Goal: Task Accomplishment & Management: Complete application form

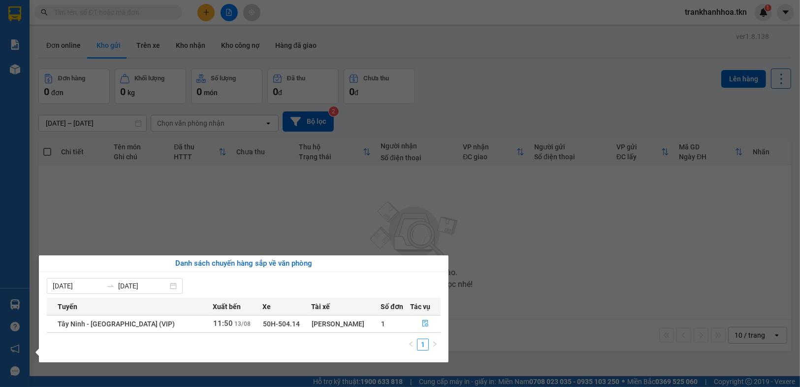
click at [616, 275] on section "Kết quả tìm kiếm ( 0 ) Bộ lọc No Data trankhanhhoa.tkn 1 Báo cáo Mẫu 1: Báo cáo…" at bounding box center [400, 193] width 800 height 387
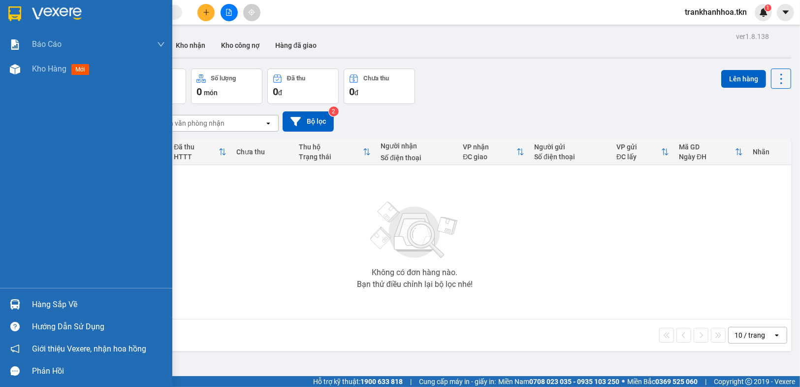
drag, startPoint x: 69, startPoint y: 308, endPoint x: 128, endPoint y: 303, distance: 58.8
click at [69, 308] on div "Hàng sắp về" at bounding box center [98, 304] width 133 height 15
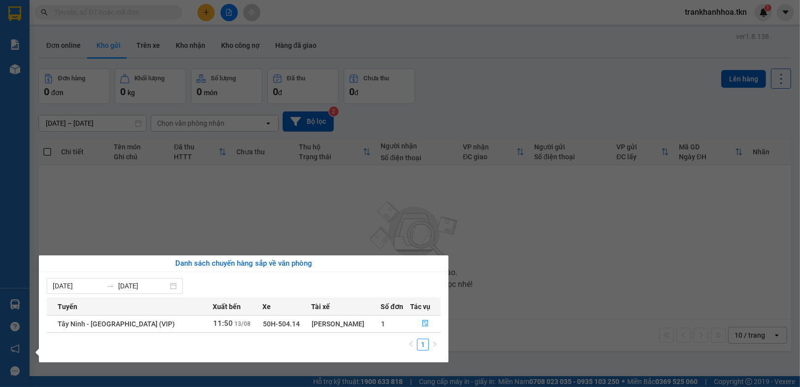
click at [509, 212] on section "Kết quả tìm kiếm ( 0 ) Bộ lọc No Data trankhanhhoa.tkn 1 Báo cáo Mẫu 1: Báo cáo…" at bounding box center [400, 193] width 800 height 387
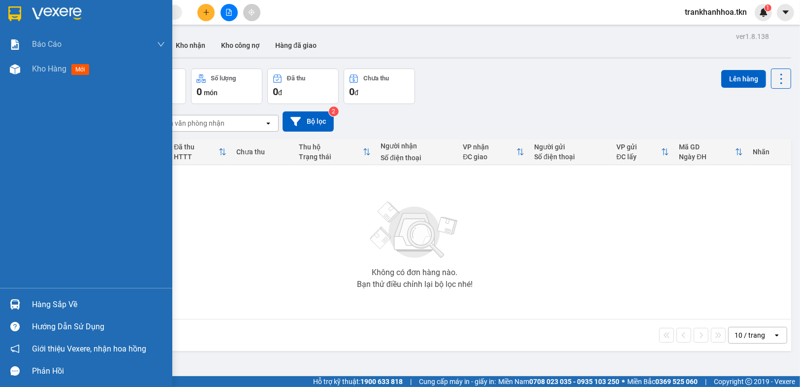
click at [16, 302] on img at bounding box center [15, 304] width 10 height 10
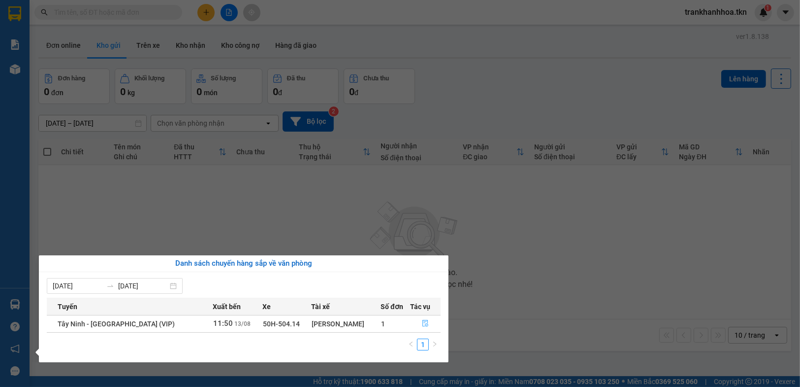
click at [423, 325] on icon "file-done" at bounding box center [426, 323] width 6 height 7
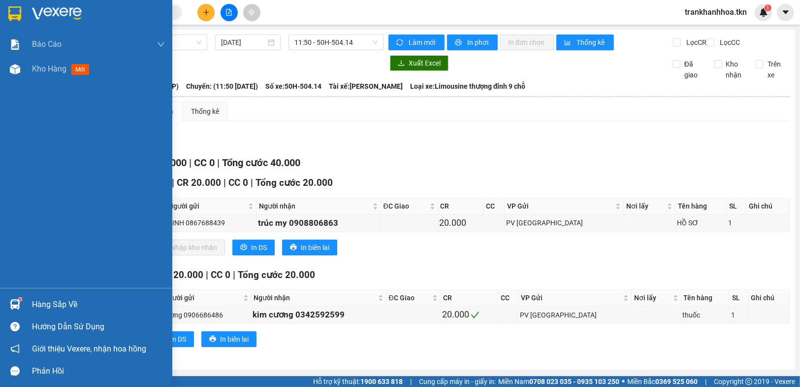
click at [15, 309] on img at bounding box center [15, 304] width 10 height 10
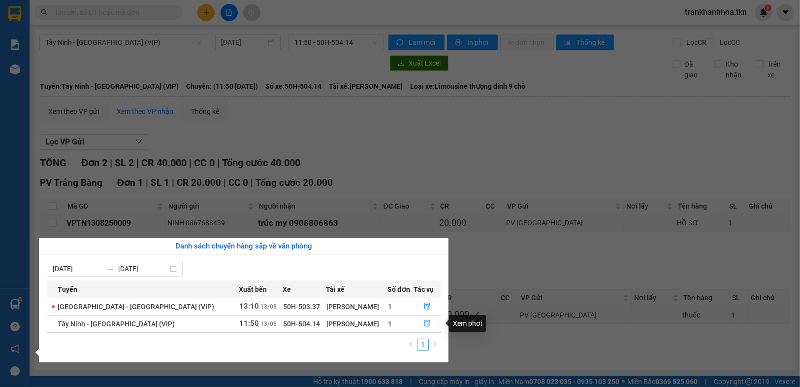
click at [421, 319] on button "button" at bounding box center [427, 324] width 26 height 16
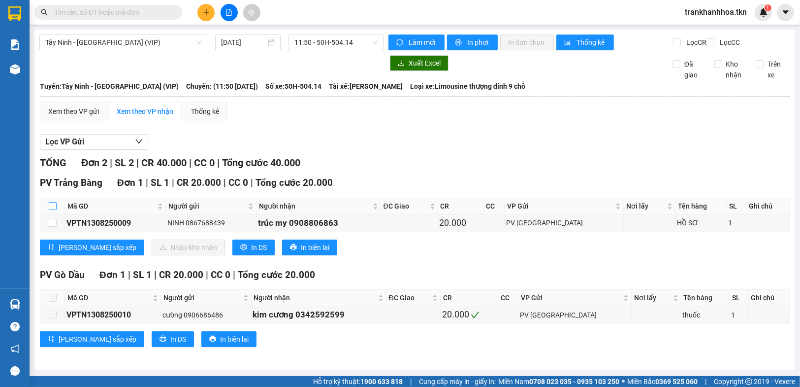
click at [51, 210] on input "checkbox" at bounding box center [53, 206] width 8 height 8
checkbox input "true"
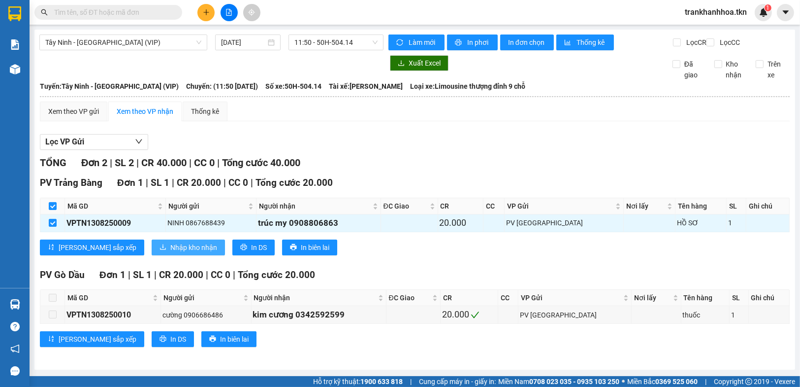
click at [170, 253] on span "Nhập kho nhận" at bounding box center [193, 247] width 47 height 11
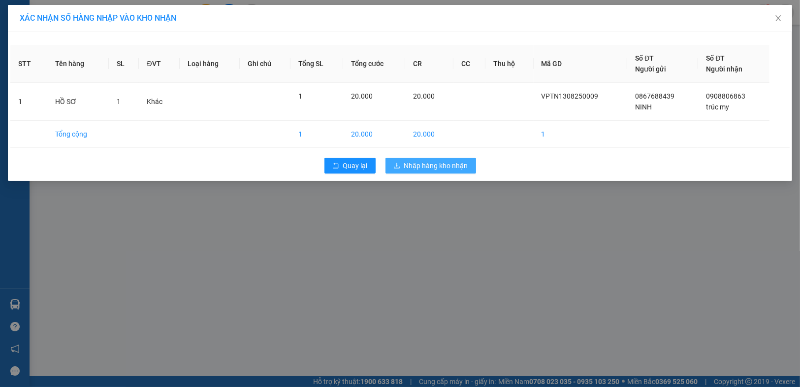
click at [436, 169] on span "Nhập hàng kho nhận" at bounding box center [436, 165] width 64 height 11
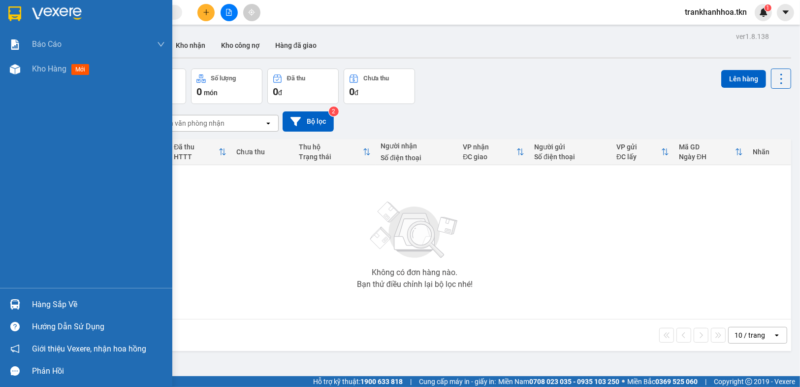
click at [64, 304] on div "Hàng sắp về" at bounding box center [98, 304] width 133 height 15
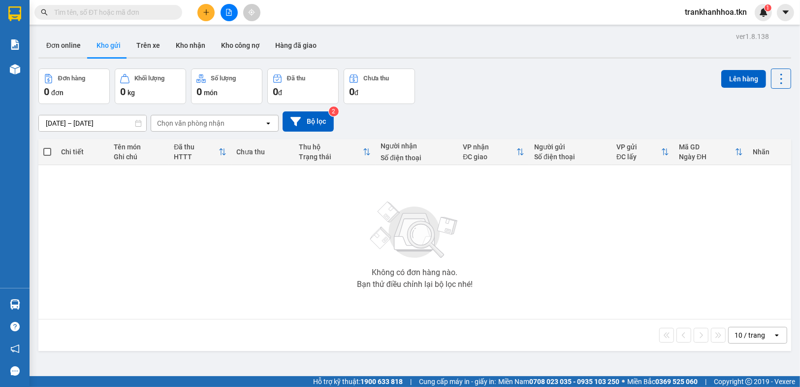
click at [561, 281] on section "Kết quả tìm kiếm ( 0 ) Bộ lọc No Data trankhanhhoa.tkn 1 Báo cáo Mẫu 1: Báo cáo…" at bounding box center [400, 193] width 800 height 387
drag, startPoint x: 78, startPoint y: 9, endPoint x: 111, endPoint y: 9, distance: 33.0
click at [79, 9] on input "text" at bounding box center [112, 12] width 116 height 11
click at [208, 12] on icon "plus" at bounding box center [205, 12] width 5 height 0
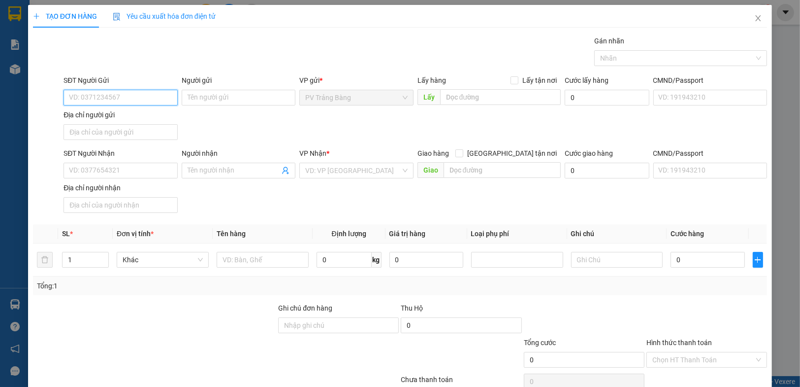
click at [105, 99] on input "SĐT Người Gửi" at bounding box center [121, 98] width 114 height 16
drag, startPoint x: 105, startPoint y: 116, endPoint x: 150, endPoint y: 121, distance: 45.1
click at [108, 116] on div "0396976542 - Hiếu" at bounding box center [119, 116] width 101 height 11
type input "0396976542"
type input "Hiếu"
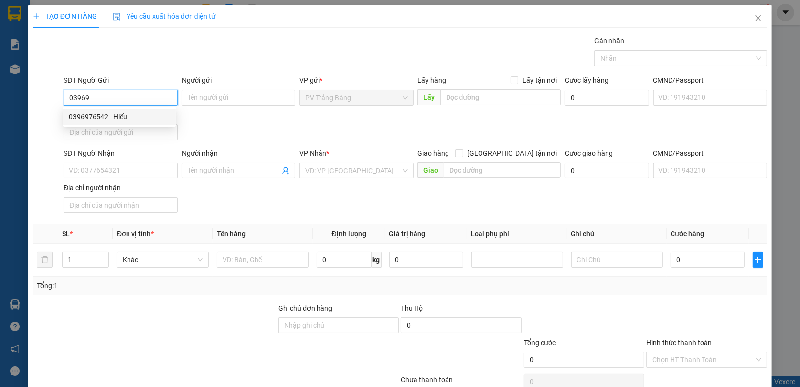
type input "VP TB"
type input "0909709077"
type input "CHỊ [PERSON_NAME]"
type input "bx TN"
type input "20.000"
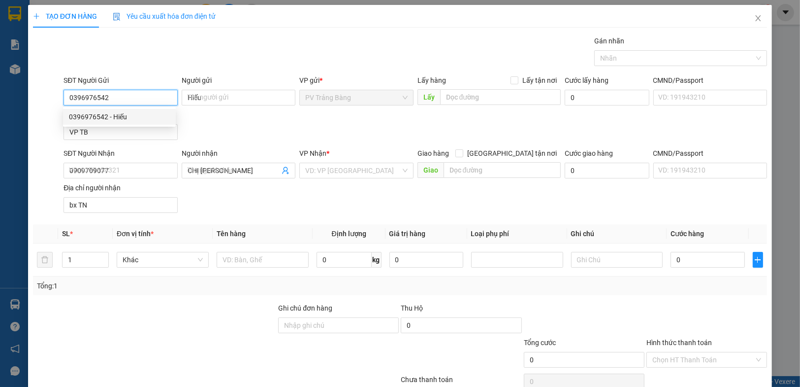
type input "20.000"
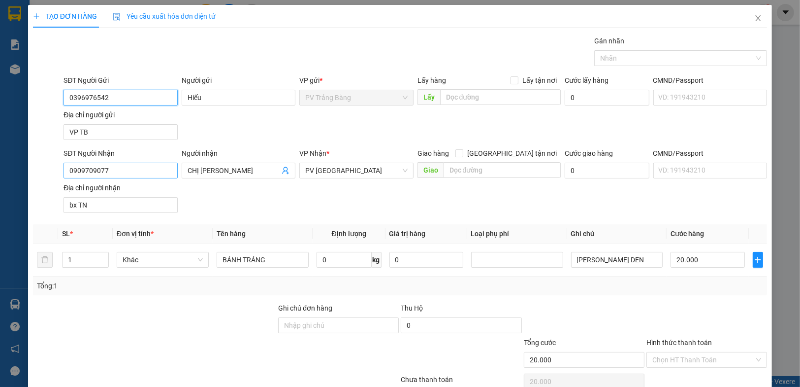
type input "0396976542"
click at [149, 167] on input "0909709077" at bounding box center [121, 171] width 114 height 16
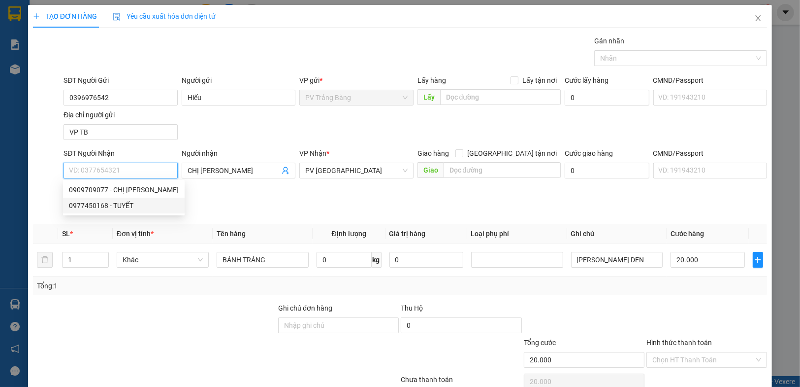
click at [110, 206] on div "0977450168 - TUYẾT" at bounding box center [124, 205] width 110 height 11
type input "0977450168"
type input "TUYẾT"
type input "40.000"
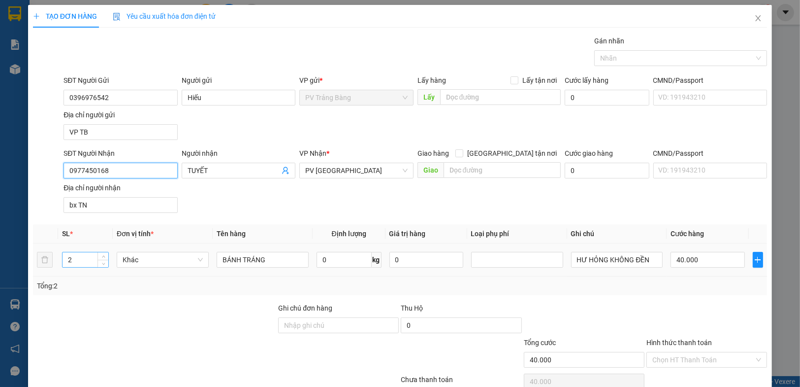
type input "0977450168"
click at [92, 259] on input "2" at bounding box center [86, 259] width 46 height 15
type input "1"
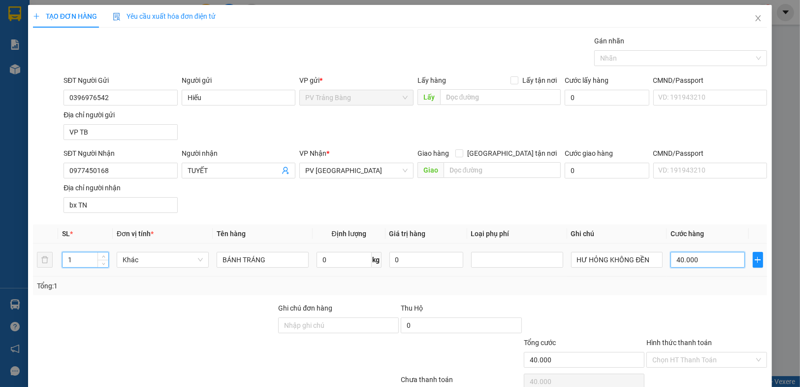
click at [709, 259] on input "40.000" at bounding box center [708, 260] width 74 height 16
click at [709, 263] on input "40.000" at bounding box center [708, 260] width 74 height 16
type input "0"
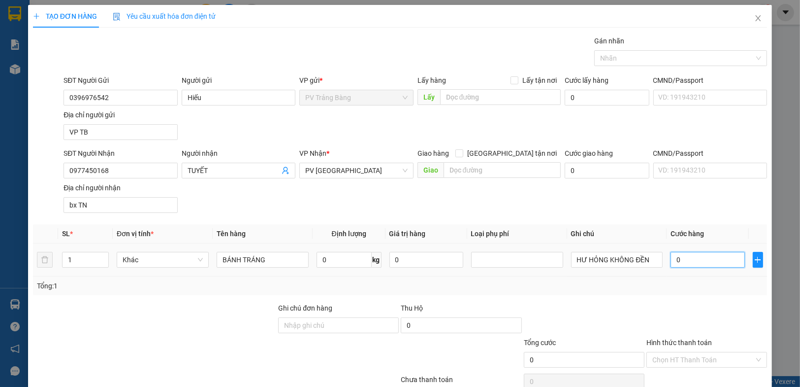
click at [709, 263] on input "0" at bounding box center [708, 260] width 74 height 16
type input "2"
type input "02"
type input "20"
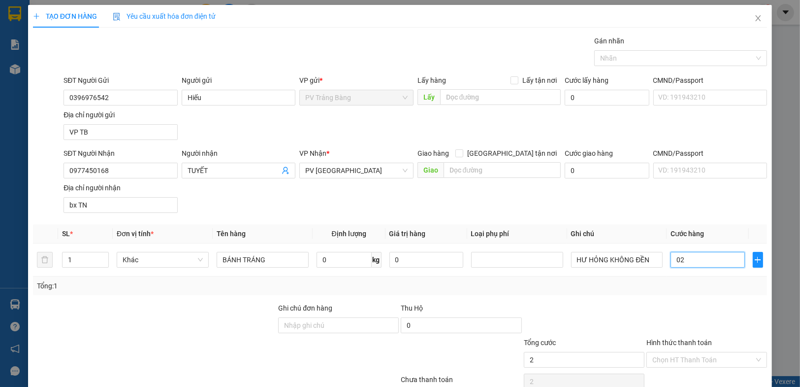
type input "20"
type input "020"
type input "200"
type input "0.200"
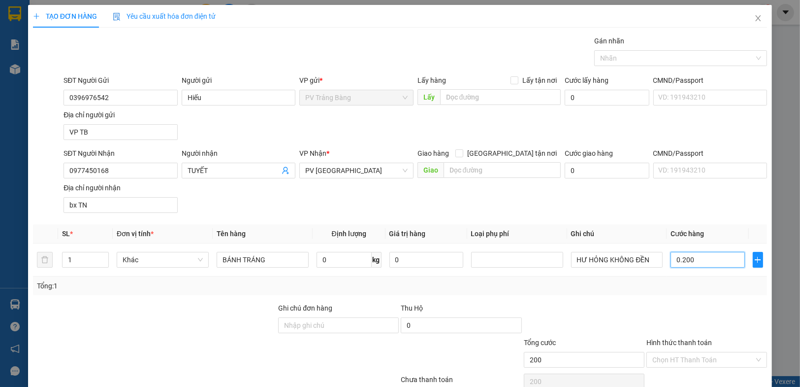
type input "2.000"
type input "02.000"
type input "200"
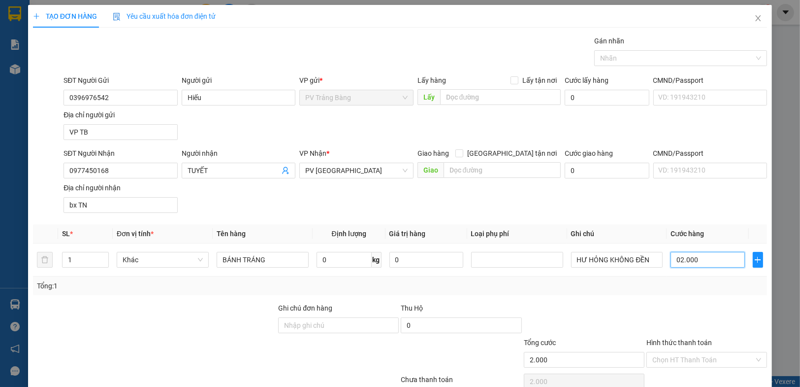
type input "0.200"
type input "20"
type input "020"
type input "2"
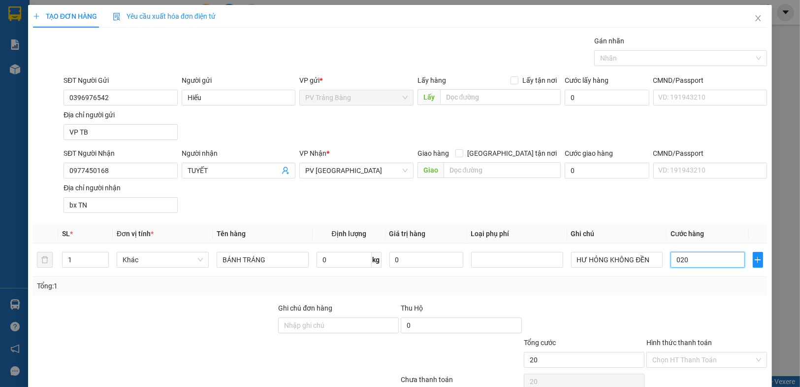
type input "2"
type input "02"
type input "0"
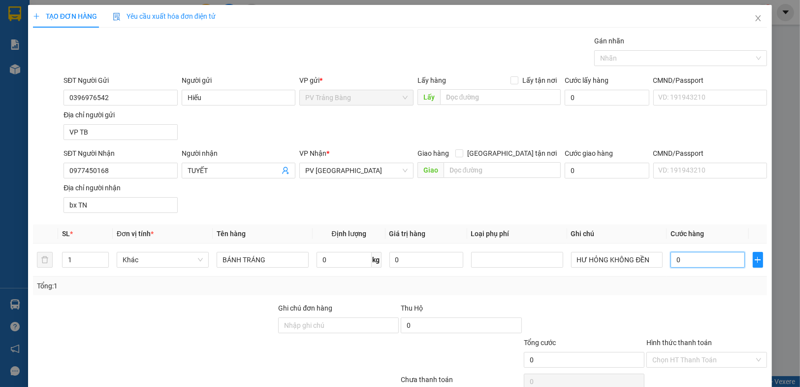
type input "20"
type input "200"
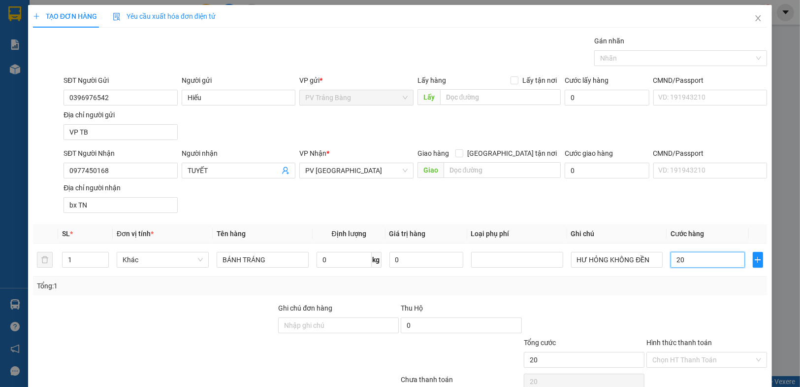
type input "200"
type input "2.000"
type input "20.000"
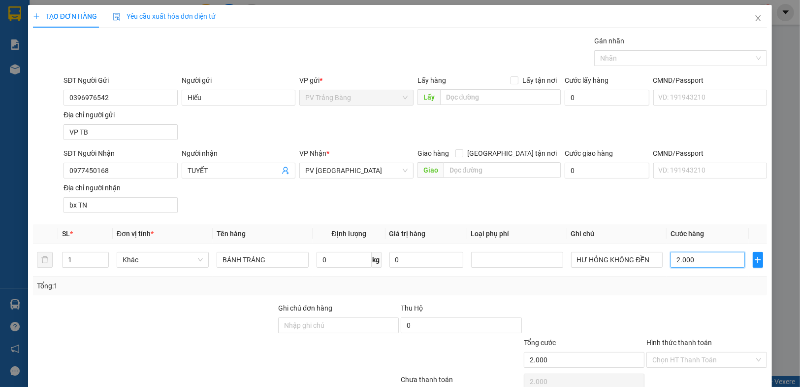
type input "20.000"
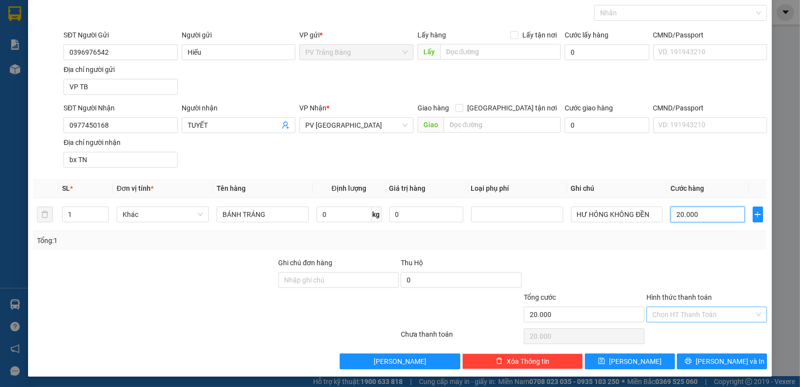
type input "20.000"
click at [673, 315] on input "Hình thức thanh toán" at bounding box center [704, 314] width 102 height 15
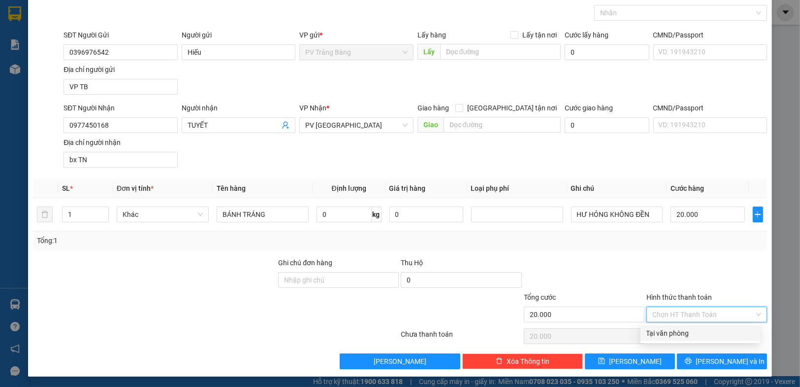
click at [669, 335] on div "Tại văn phòng" at bounding box center [701, 333] width 108 height 11
type input "0"
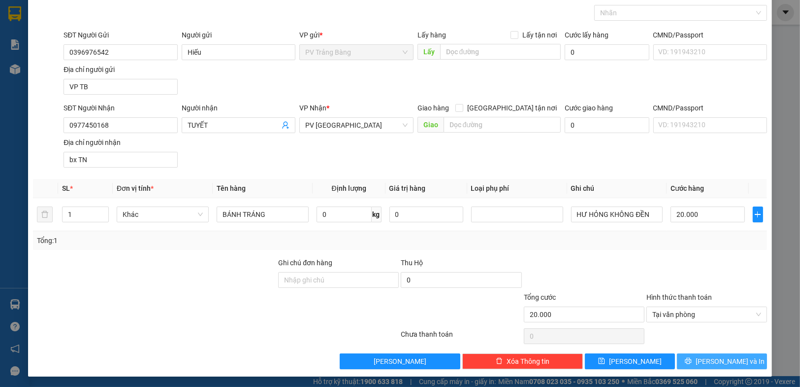
click at [713, 362] on span "[PERSON_NAME] và In" at bounding box center [730, 361] width 69 height 11
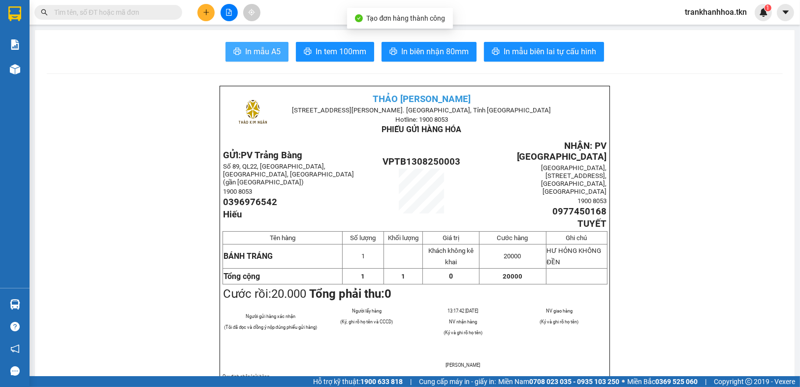
drag, startPoint x: 253, startPoint y: 56, endPoint x: 507, endPoint y: 87, distance: 256.1
click at [253, 56] on span "In mẫu A5" at bounding box center [262, 51] width 35 height 12
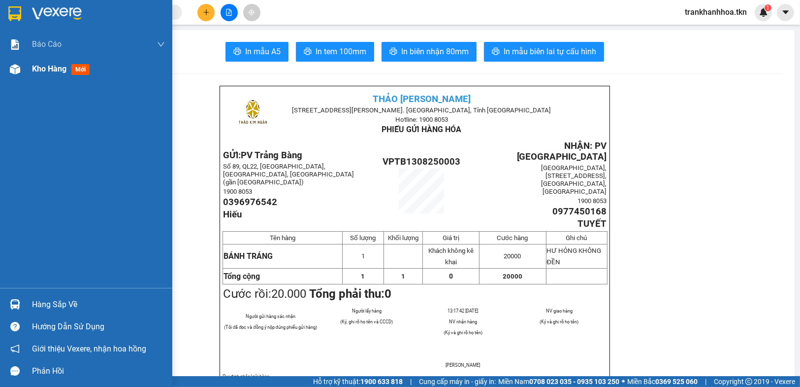
click at [55, 64] on span "Kho hàng" at bounding box center [49, 68] width 34 height 9
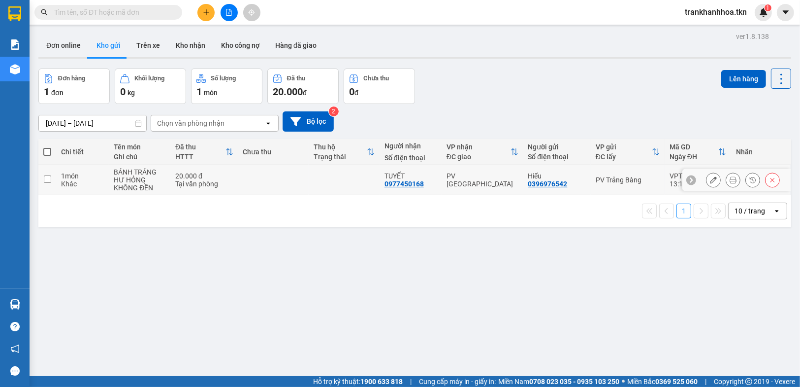
click at [46, 176] on input "checkbox" at bounding box center [47, 178] width 7 height 7
checkbox input "true"
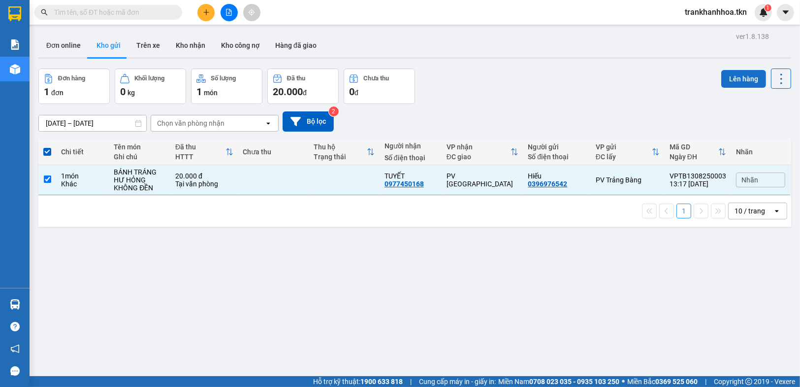
click at [735, 76] on button "Lên hàng" at bounding box center [744, 79] width 45 height 18
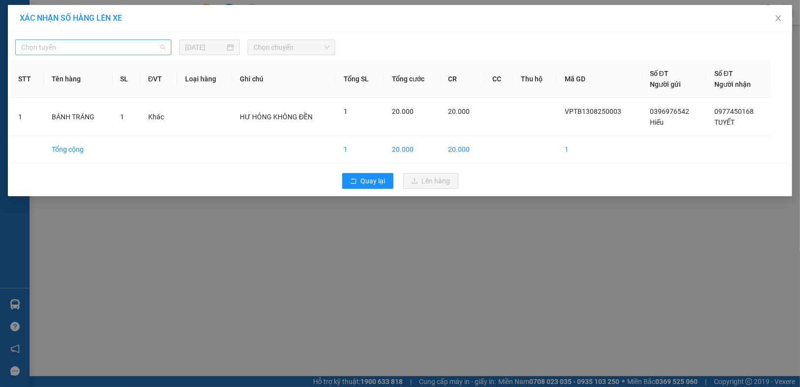
click at [111, 46] on span "Chọn tuyến" at bounding box center [93, 47] width 144 height 15
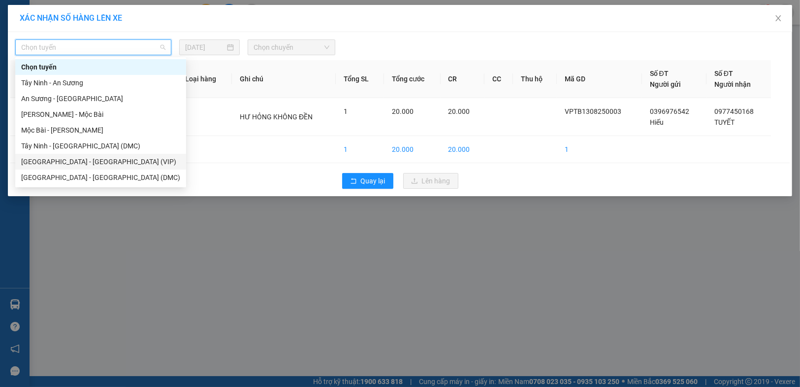
click at [76, 166] on div "[GEOGRAPHIC_DATA] - [GEOGRAPHIC_DATA] (VIP)" at bounding box center [100, 161] width 159 height 11
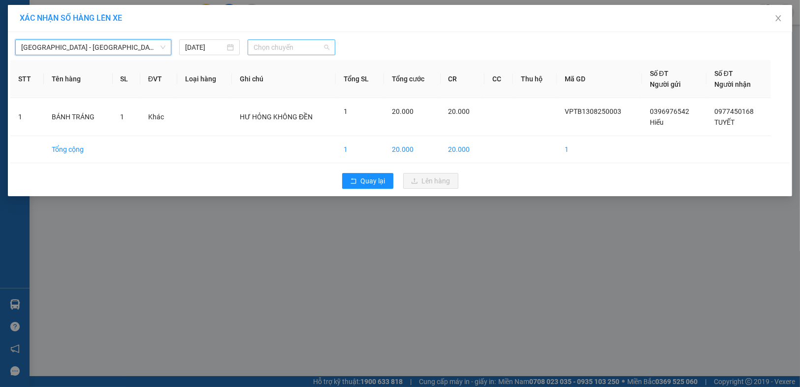
click at [279, 49] on span "Chọn chuyến" at bounding box center [292, 47] width 76 height 15
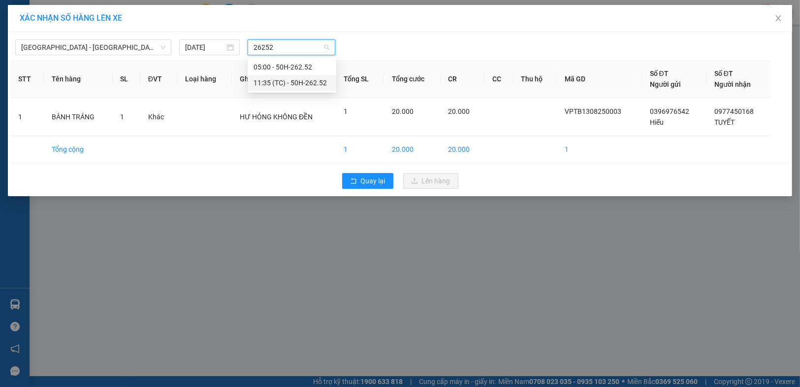
type input "26252"
click at [269, 46] on span "Chọn chuyến" at bounding box center [292, 47] width 76 height 15
type input "26252"
click at [304, 83] on div "11:35 (TC) - 50H-262.52" at bounding box center [292, 82] width 77 height 11
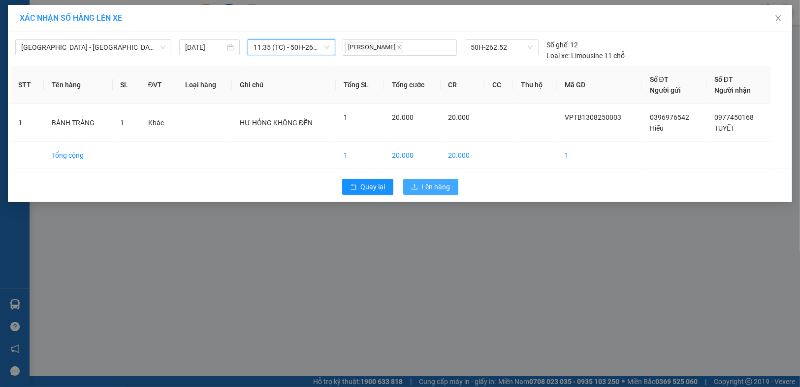
click at [429, 184] on span "Lên hàng" at bounding box center [436, 186] width 29 height 11
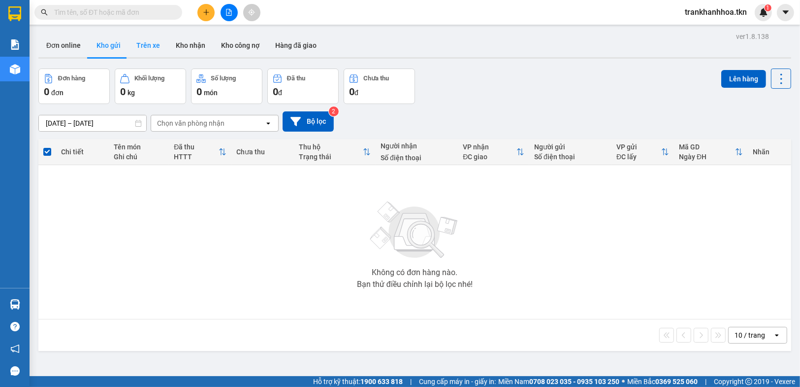
click at [145, 46] on button "Trên xe" at bounding box center [148, 45] width 39 height 24
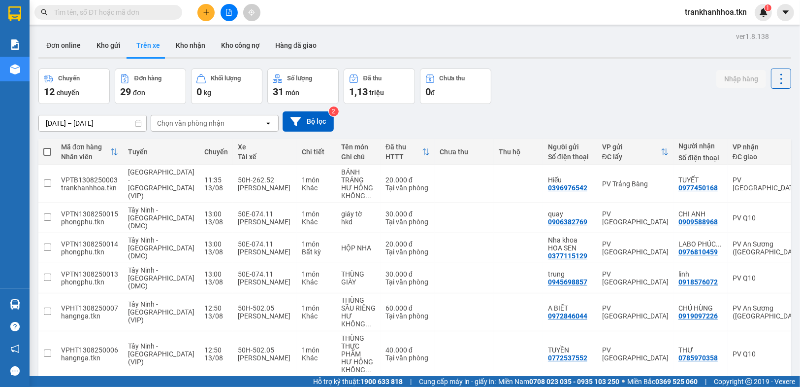
click at [210, 11] on button at bounding box center [206, 12] width 17 height 17
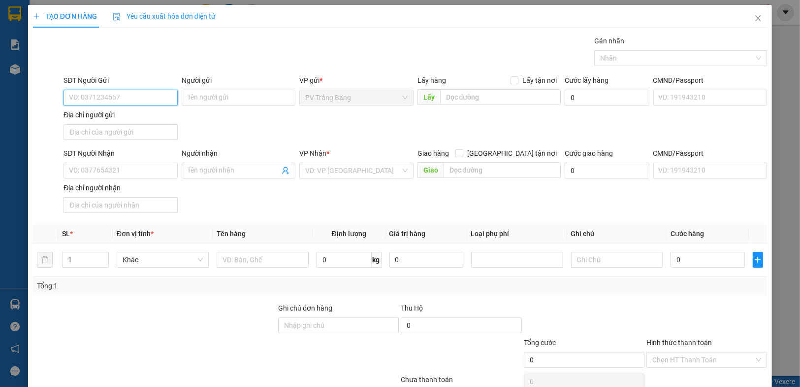
click at [93, 98] on input "SĐT Người Gửi" at bounding box center [121, 98] width 114 height 16
click at [121, 102] on input "SĐT Người Gửi" at bounding box center [121, 98] width 114 height 16
type input "0396"
click at [127, 124] on div "0396976542 0396976542 - Hiếu" at bounding box center [119, 117] width 113 height 20
drag, startPoint x: 128, startPoint y: 121, endPoint x: 137, endPoint y: 132, distance: 14.3
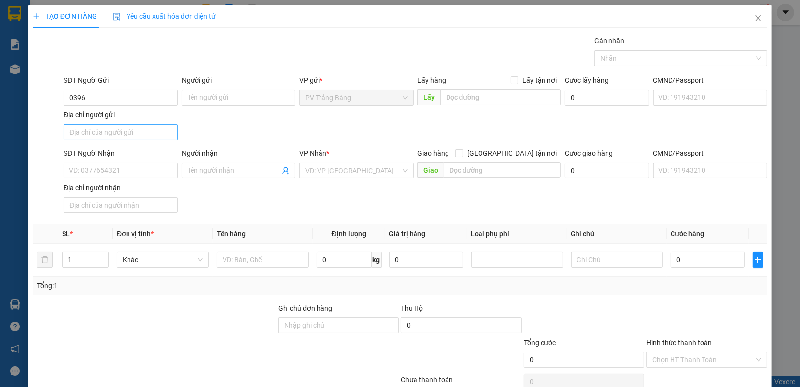
click at [129, 121] on div "Địa chỉ người gửi" at bounding box center [121, 116] width 114 height 15
click at [115, 167] on input "SĐT Người Nhận" at bounding box center [121, 171] width 114 height 16
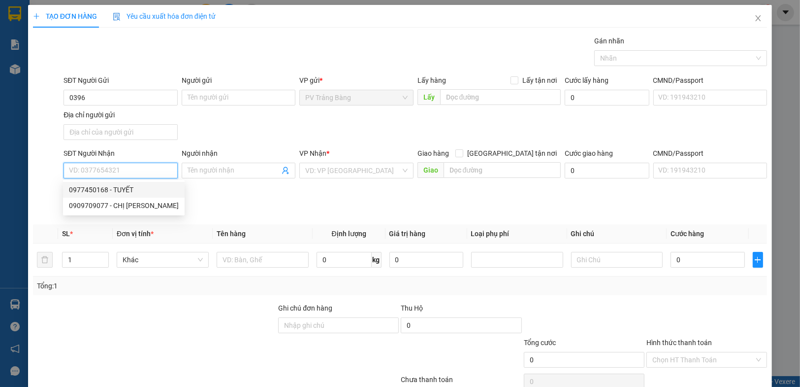
click at [139, 192] on div "0977450168 - TUYẾT" at bounding box center [124, 189] width 110 height 11
type input "VP TB"
type input "0977450168"
type input "TUYẾT"
type input "bx TN"
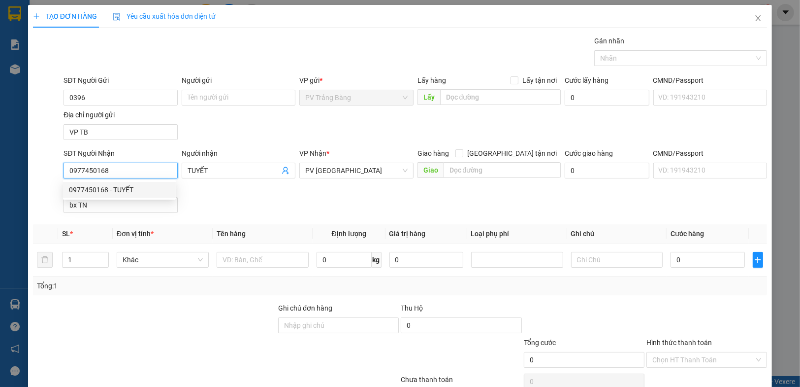
type input "20.000"
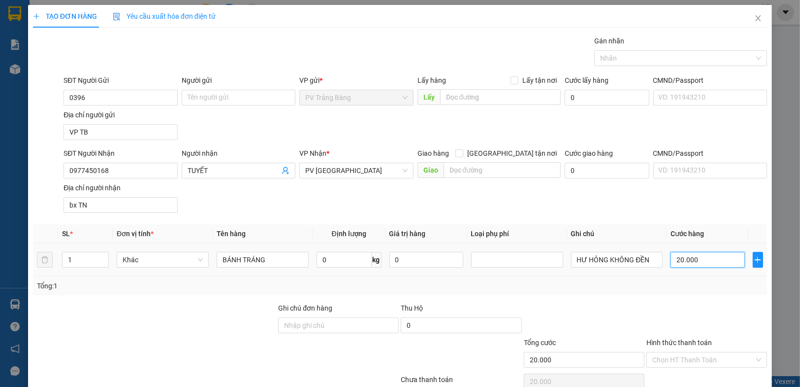
click at [695, 256] on input "20.000" at bounding box center [708, 260] width 74 height 16
click at [611, 303] on div at bounding box center [584, 319] width 123 height 34
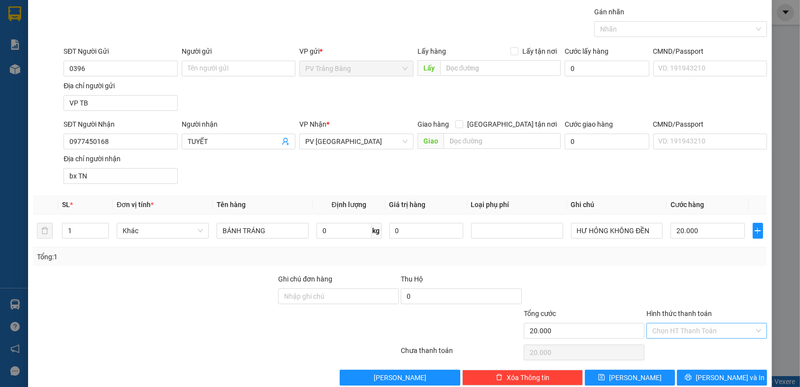
scroll to position [45, 0]
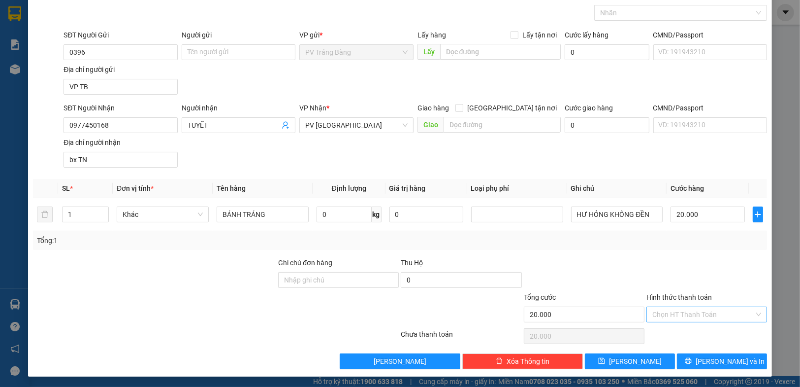
click at [697, 318] on input "Hình thức thanh toán" at bounding box center [704, 314] width 102 height 15
click at [677, 335] on div "Tại văn phòng" at bounding box center [701, 333] width 108 height 11
type input "0"
click at [706, 360] on button "[PERSON_NAME] và In" at bounding box center [722, 361] width 90 height 16
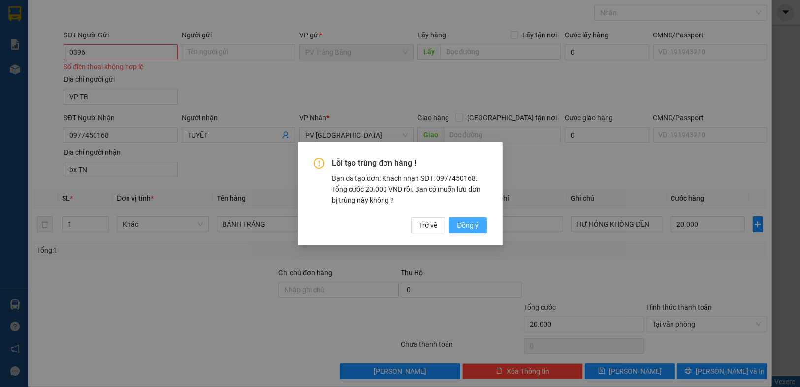
click at [459, 227] on span "Đồng ý" at bounding box center [468, 225] width 22 height 11
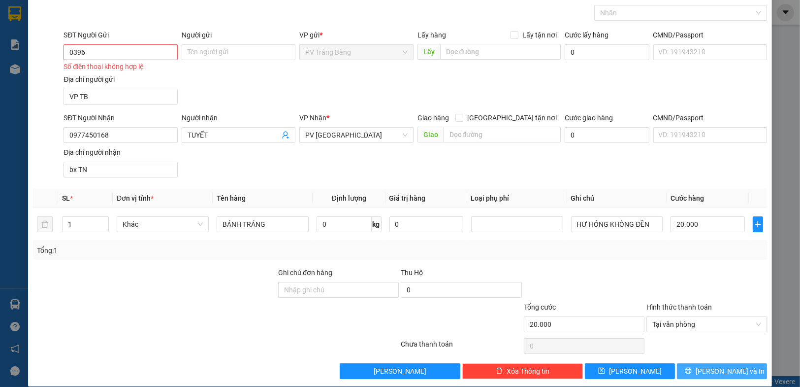
click at [706, 369] on button "[PERSON_NAME] và In" at bounding box center [722, 371] width 90 height 16
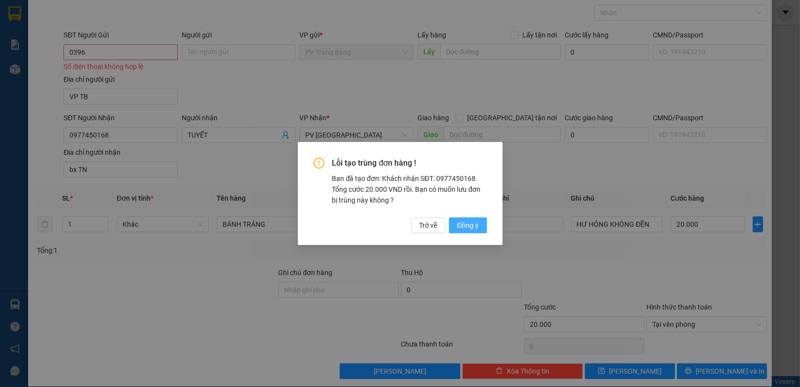
click at [472, 227] on span "Đồng ý" at bounding box center [468, 225] width 22 height 11
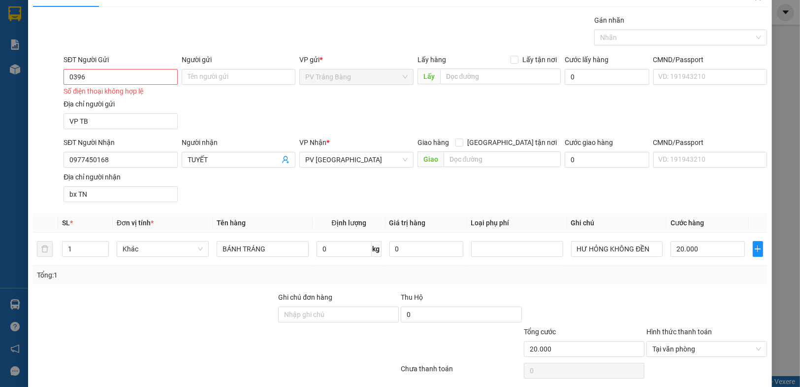
scroll to position [0, 0]
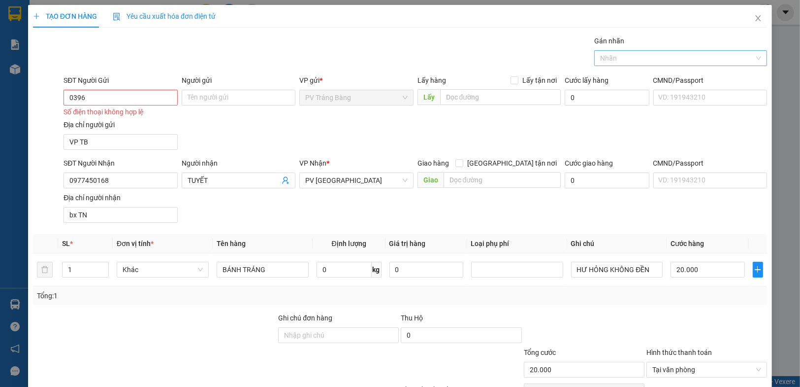
click at [627, 57] on div at bounding box center [676, 58] width 158 height 12
click at [618, 75] on div "THỰC PHẨM" at bounding box center [675, 77] width 160 height 11
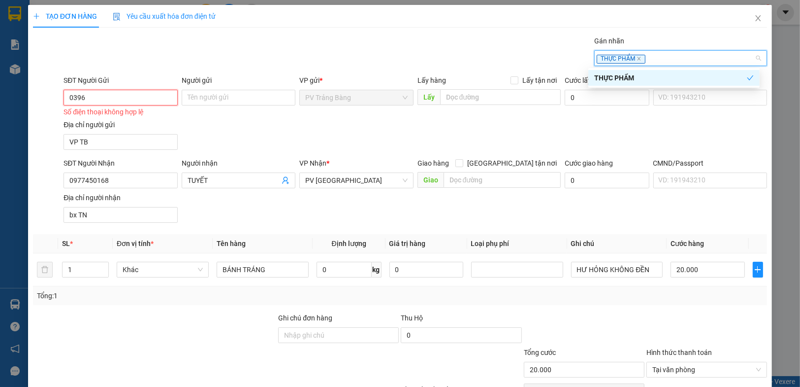
click at [134, 101] on input "0396" at bounding box center [121, 98] width 114 height 16
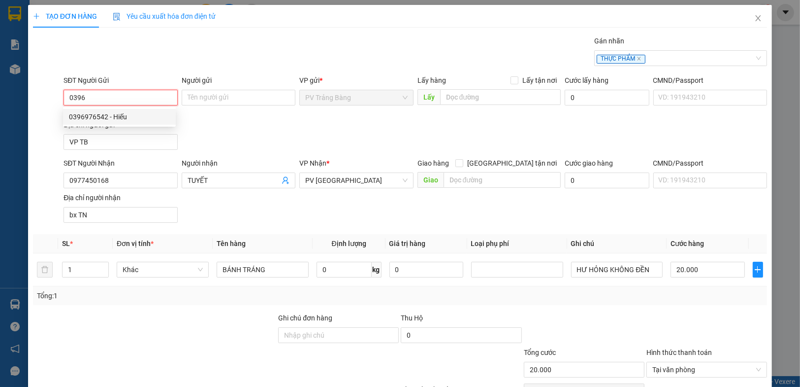
drag, startPoint x: 108, startPoint y: 117, endPoint x: 173, endPoint y: 128, distance: 65.9
click at [108, 117] on div "0396976542 - Hiếu" at bounding box center [119, 116] width 101 height 11
type input "0396976542"
type input "Hiếu"
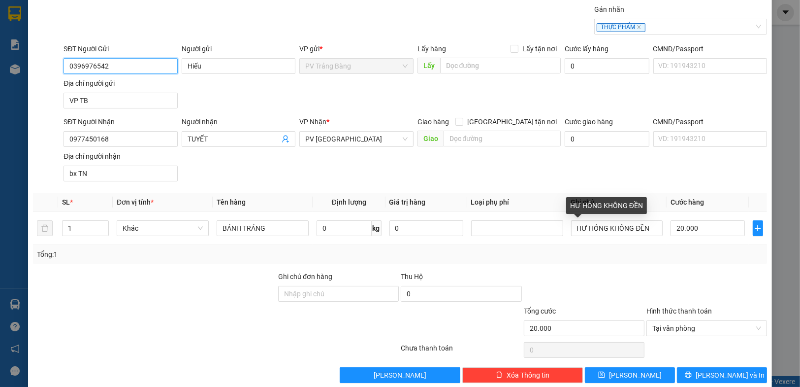
scroll to position [45, 0]
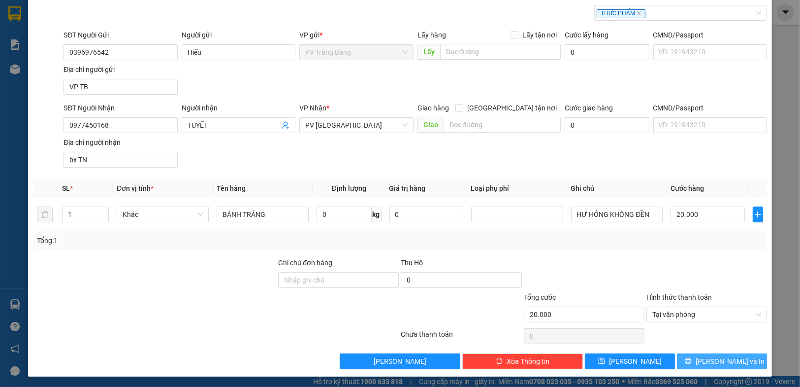
click at [692, 358] on icon "printer" at bounding box center [689, 361] width 6 height 6
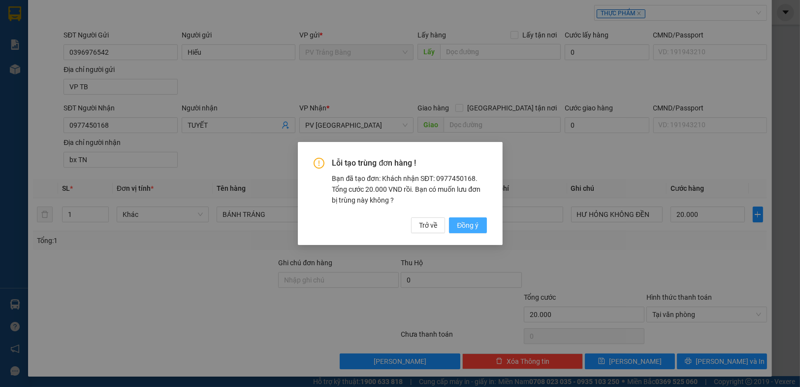
click at [472, 228] on span "Đồng ý" at bounding box center [468, 225] width 22 height 11
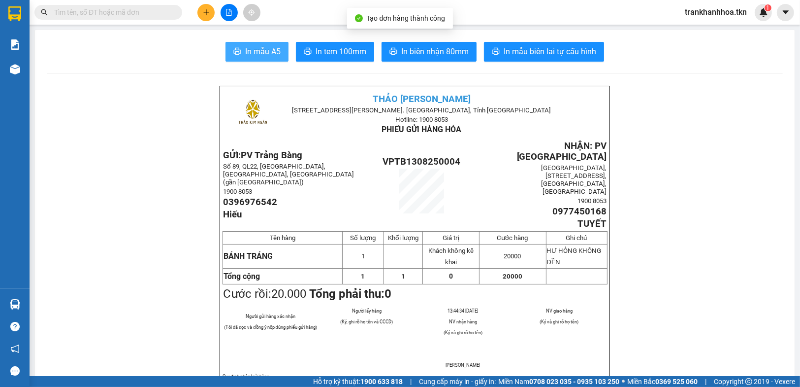
drag, startPoint x: 251, startPoint y: 49, endPoint x: 509, endPoint y: 66, distance: 258.2
click at [254, 49] on span "In mẫu A5" at bounding box center [262, 51] width 35 height 12
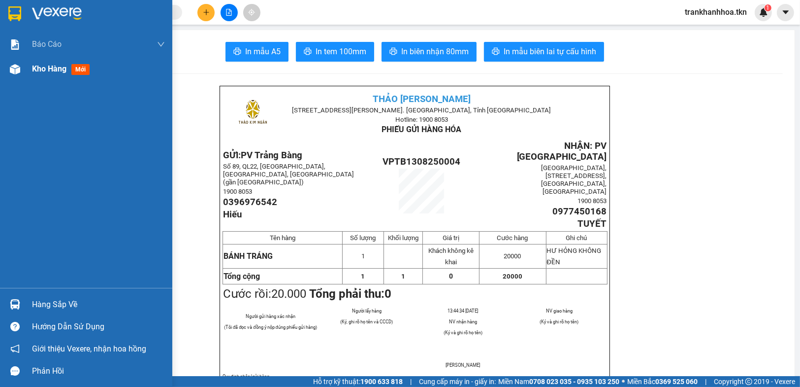
click at [68, 69] on div "Kho hàng mới" at bounding box center [63, 69] width 62 height 12
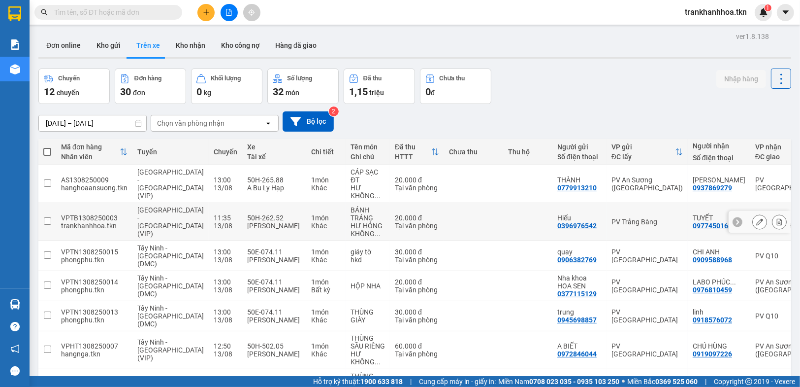
click at [757, 223] on icon at bounding box center [760, 221] width 7 height 7
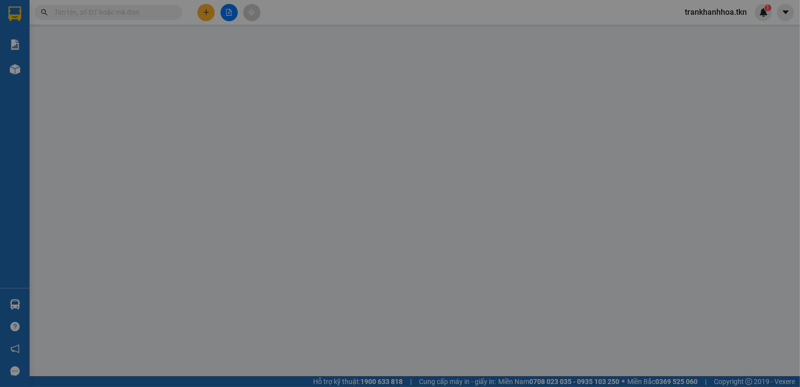
type input "0396976542"
type input "Hiếu"
type input "VP TB"
type input "0977450168"
type input "TUYẾT"
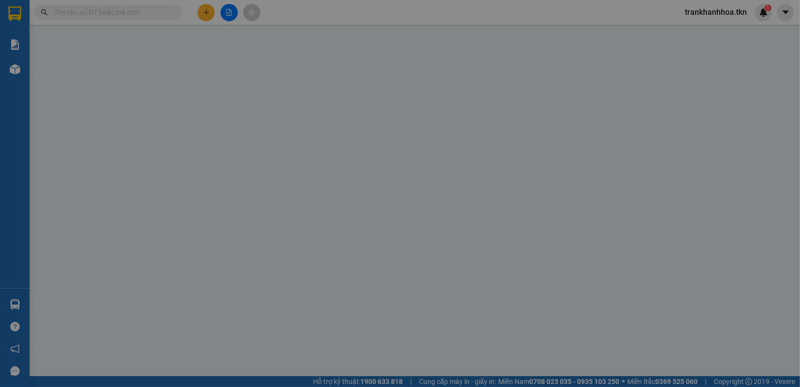
type input "bx TN"
type input "20.000"
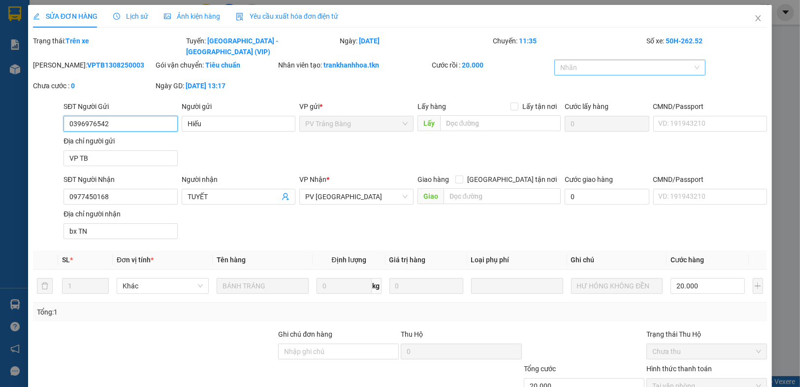
click at [663, 62] on div at bounding box center [625, 68] width 137 height 12
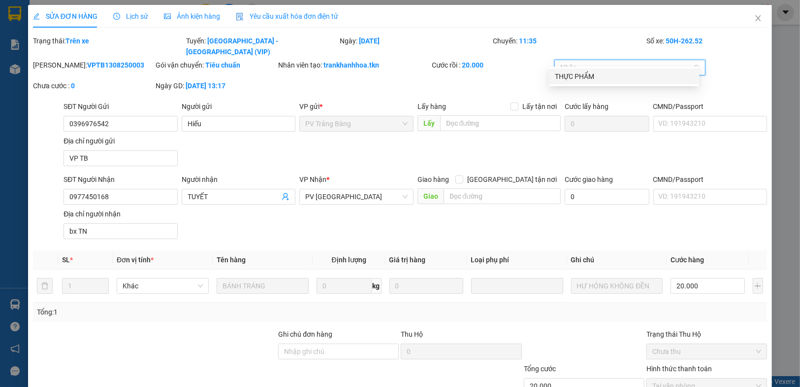
click at [603, 78] on div "THỰC PHẨM" at bounding box center [624, 76] width 138 height 11
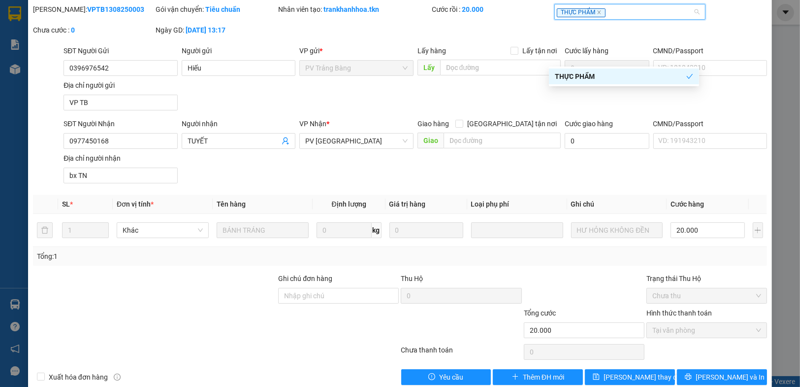
scroll to position [61, 0]
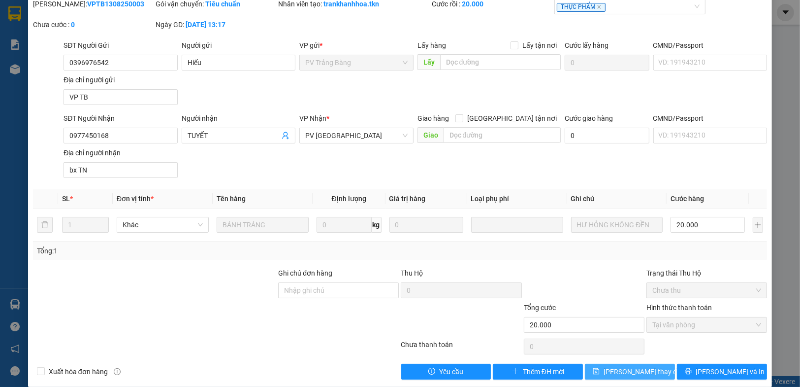
click at [622, 366] on span "[PERSON_NAME] thay đổi" at bounding box center [643, 371] width 79 height 11
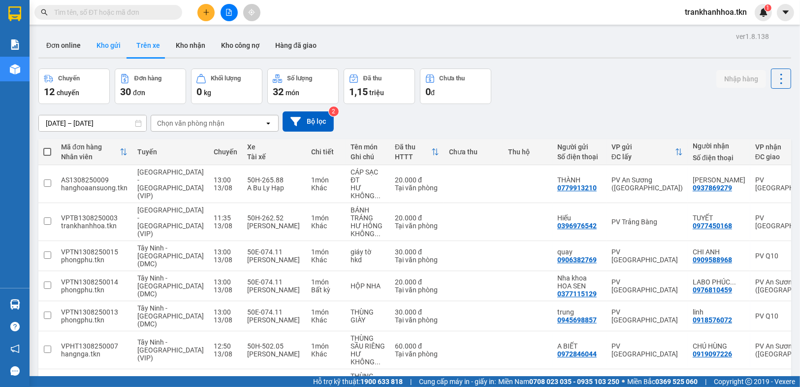
click at [114, 44] on button "Kho gửi" at bounding box center [109, 45] width 40 height 24
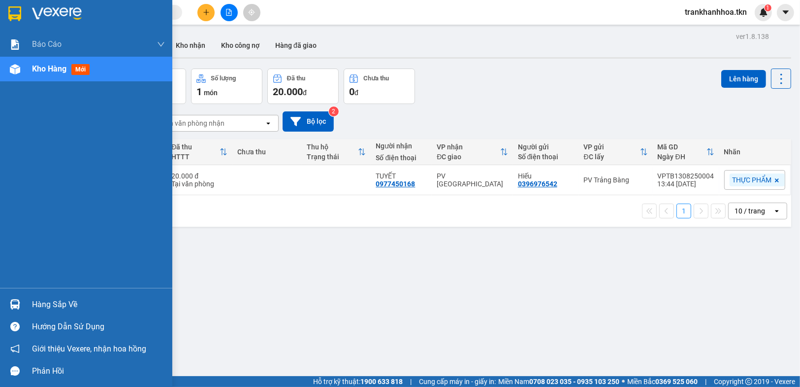
click at [15, 304] on img at bounding box center [15, 304] width 10 height 10
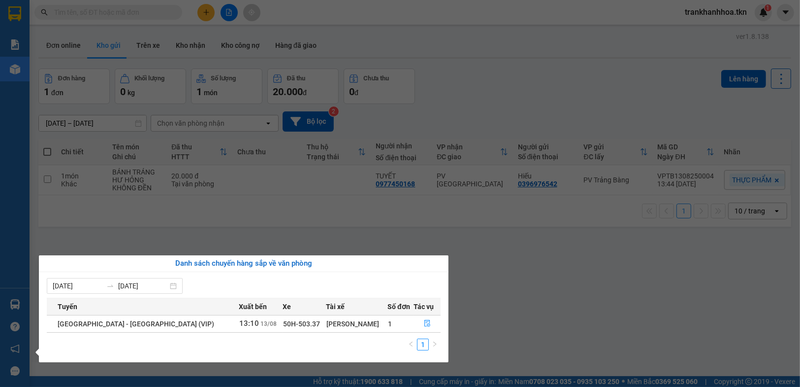
click at [521, 321] on section "Kết quả tìm kiếm ( 0 ) Bộ lọc No Data trankhanhhoa.tkn 1 Báo cáo Mẫu 1: Báo cáo…" at bounding box center [400, 193] width 800 height 387
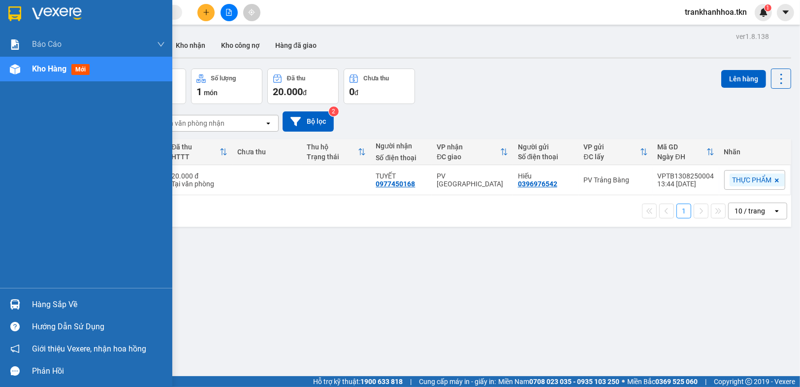
click at [5, 303] on div "Hàng sắp về" at bounding box center [86, 304] width 172 height 22
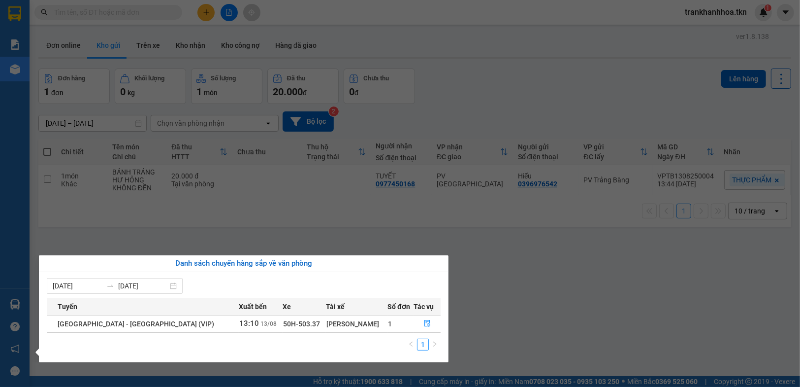
click at [564, 302] on section "Kết quả tìm kiếm ( 0 ) Bộ lọc No Data trankhanhhoa.tkn 1 Báo cáo Mẫu 1: Báo cáo…" at bounding box center [400, 193] width 800 height 387
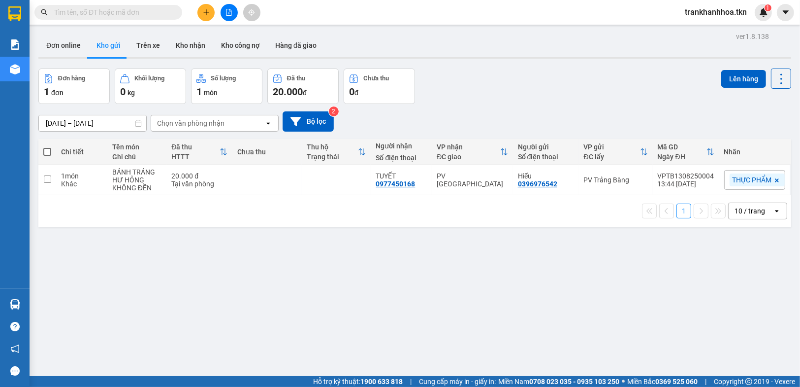
click at [48, 147] on label at bounding box center [47, 152] width 8 height 10
click at [47, 147] on input "checkbox" at bounding box center [47, 147] width 0 height 0
checkbox input "true"
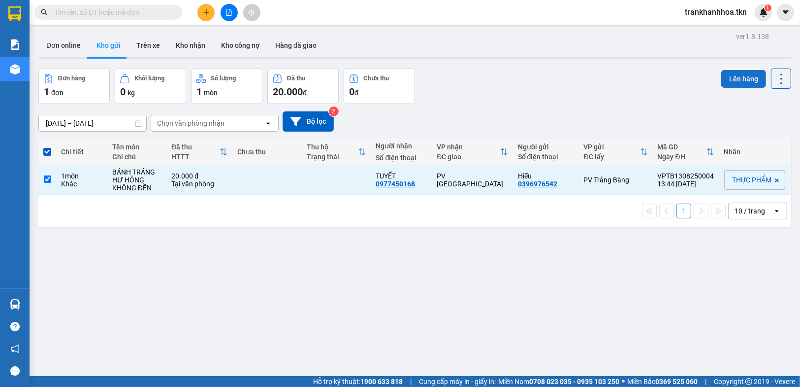
click at [730, 80] on button "Lên hàng" at bounding box center [744, 79] width 45 height 18
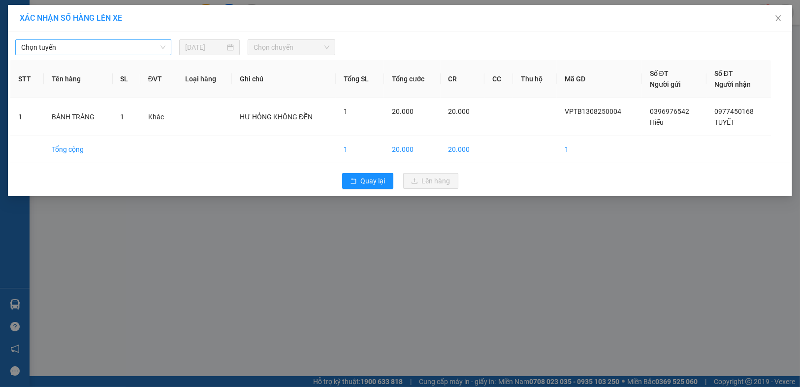
click at [114, 51] on span "Chọn tuyến" at bounding box center [93, 47] width 144 height 15
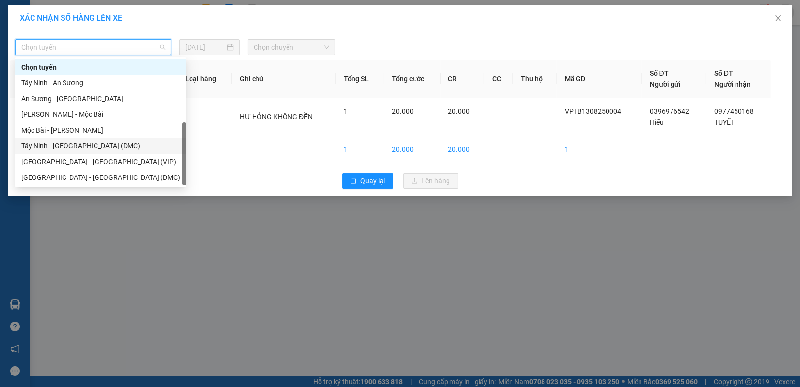
scroll to position [16, 0]
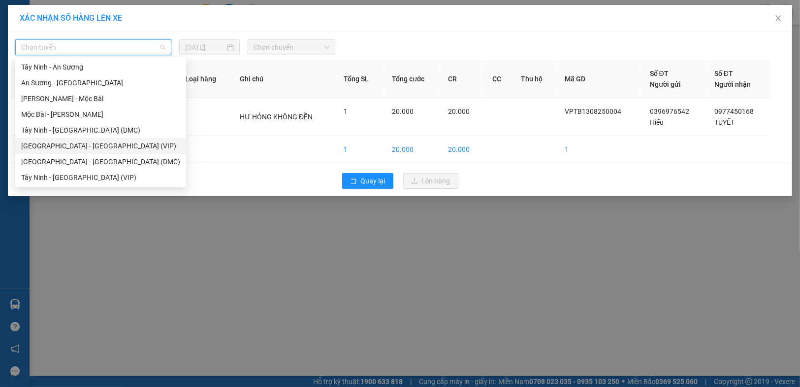
click at [80, 148] on div "[GEOGRAPHIC_DATA] - [GEOGRAPHIC_DATA] (VIP)" at bounding box center [100, 145] width 159 height 11
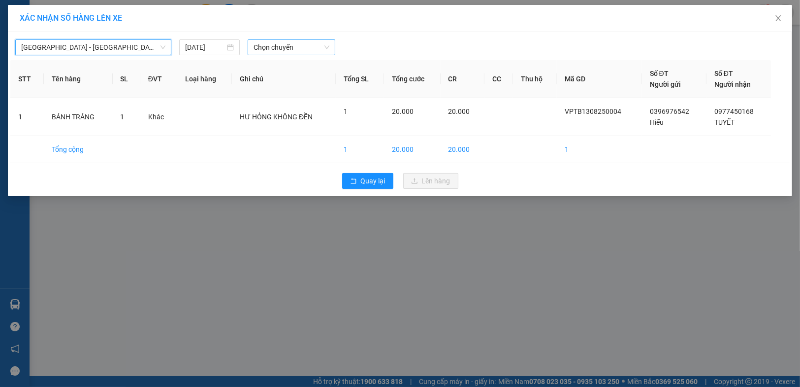
click at [312, 44] on span "Chọn chuyến" at bounding box center [292, 47] width 76 height 15
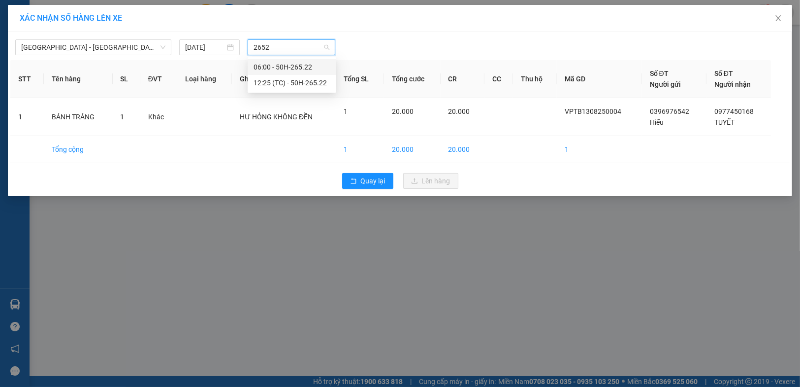
type input "26522"
click at [95, 49] on span "[GEOGRAPHIC_DATA] - [GEOGRAPHIC_DATA] (VIP)" at bounding box center [93, 47] width 144 height 15
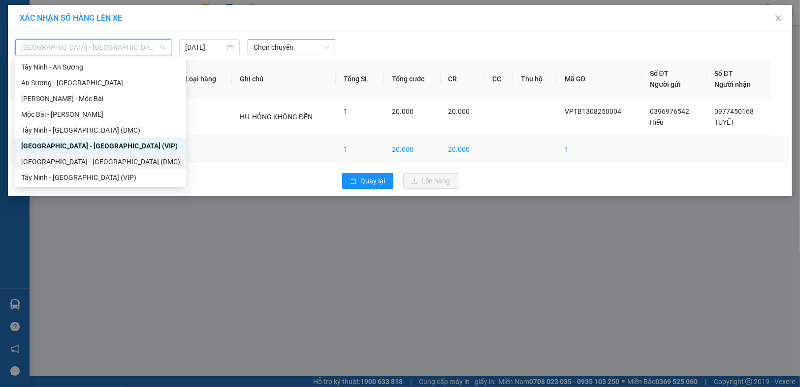
drag, startPoint x: 101, startPoint y: 164, endPoint x: 151, endPoint y: 141, distance: 54.9
click at [101, 163] on div "[GEOGRAPHIC_DATA] - [GEOGRAPHIC_DATA] (DMC)" at bounding box center [100, 161] width 159 height 11
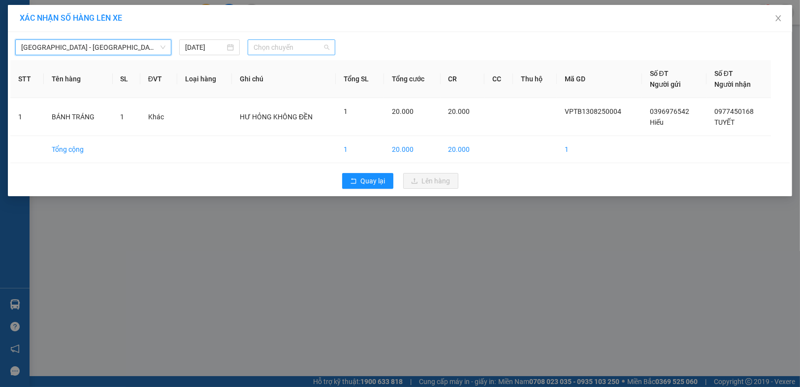
click at [284, 48] on span "Chọn chuyến" at bounding box center [292, 47] width 76 height 15
type input "26522"
click at [91, 50] on span "[GEOGRAPHIC_DATA] - [GEOGRAPHIC_DATA] (DMC)" at bounding box center [93, 47] width 144 height 15
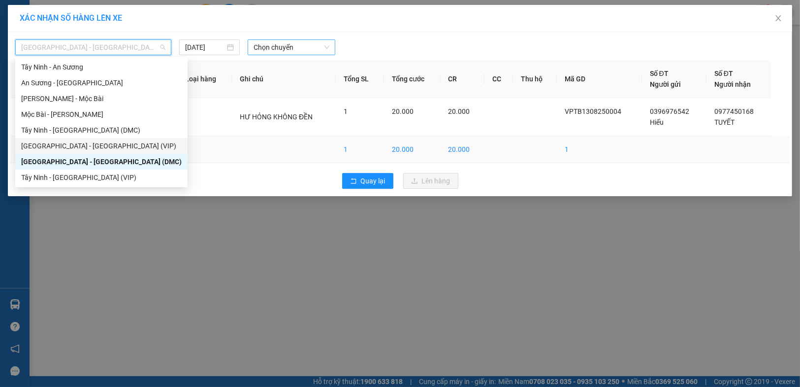
click at [84, 146] on div "[GEOGRAPHIC_DATA] - [GEOGRAPHIC_DATA] (VIP)" at bounding box center [101, 145] width 161 height 11
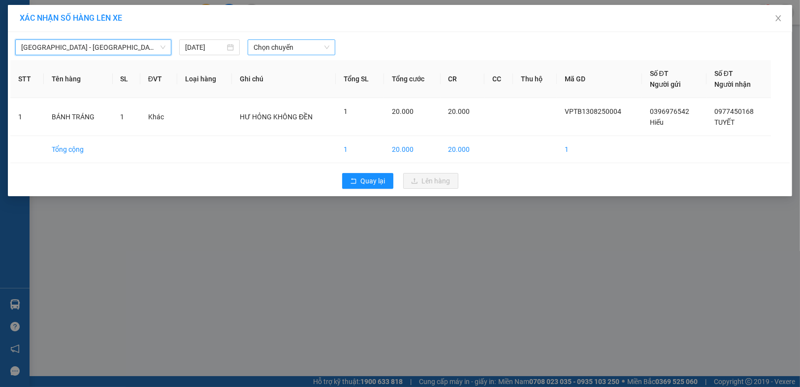
click at [282, 43] on span "Chọn chuyến" at bounding box center [292, 47] width 76 height 15
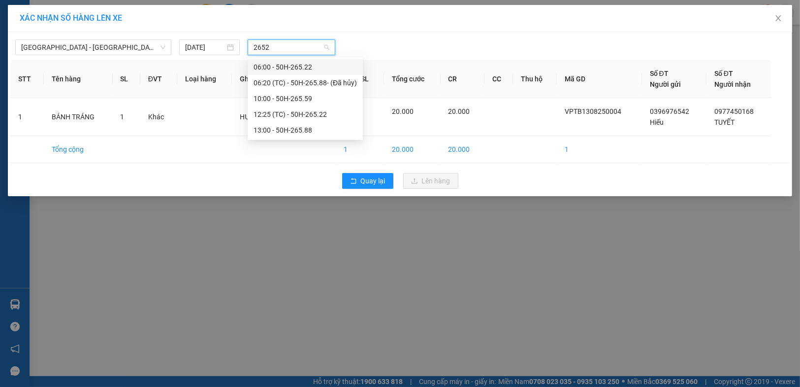
type input "26522"
drag, startPoint x: 282, startPoint y: 83, endPoint x: 320, endPoint y: 101, distance: 42.3
click at [283, 83] on div "12:25 (TC) - 50H-265.22" at bounding box center [292, 82] width 77 height 11
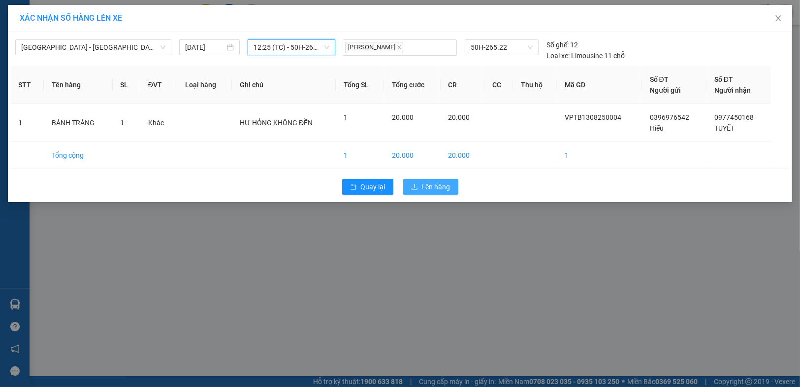
click at [442, 183] on span "Lên hàng" at bounding box center [436, 186] width 29 height 11
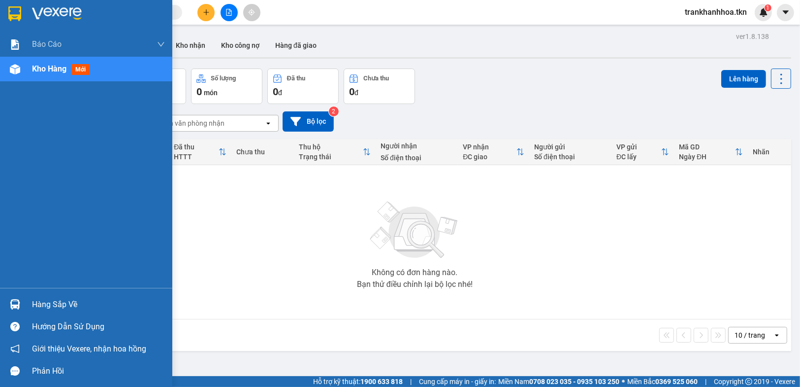
click at [20, 298] on div at bounding box center [14, 304] width 17 height 17
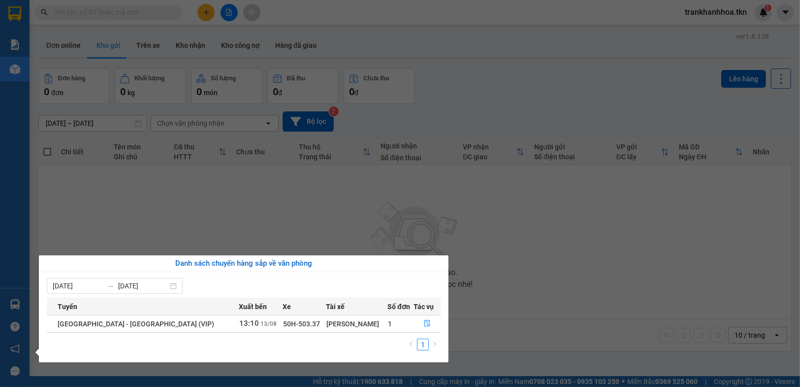
click at [536, 295] on section "Kết quả tìm kiếm ( 0 ) Bộ lọc No Data trankhanhhoa.tkn 1 Báo cáo Mẫu 1: Báo cáo…" at bounding box center [400, 193] width 800 height 387
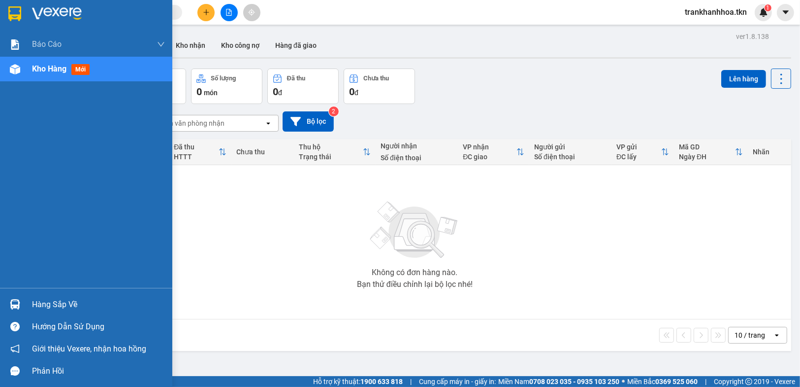
drag, startPoint x: 35, startPoint y: 297, endPoint x: 314, endPoint y: 268, distance: 280.2
click at [37, 297] on div "Hàng sắp về" at bounding box center [98, 304] width 133 height 15
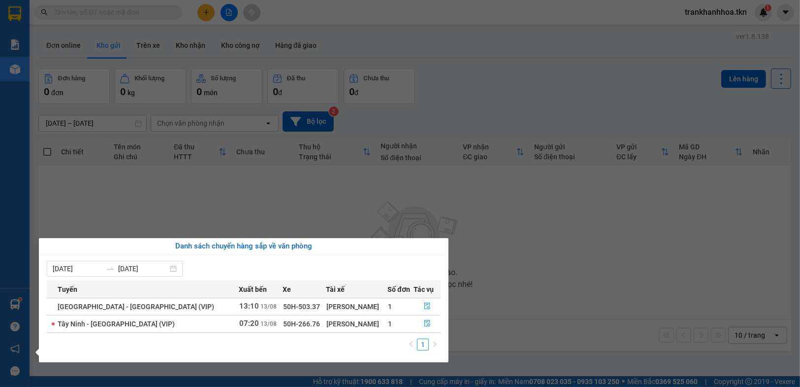
click at [584, 317] on section "Kết quả tìm kiếm ( 0 ) Bộ lọc No Data trankhanhhoa.tkn 1 Báo cáo Mẫu 1: Báo cáo…" at bounding box center [400, 193] width 800 height 387
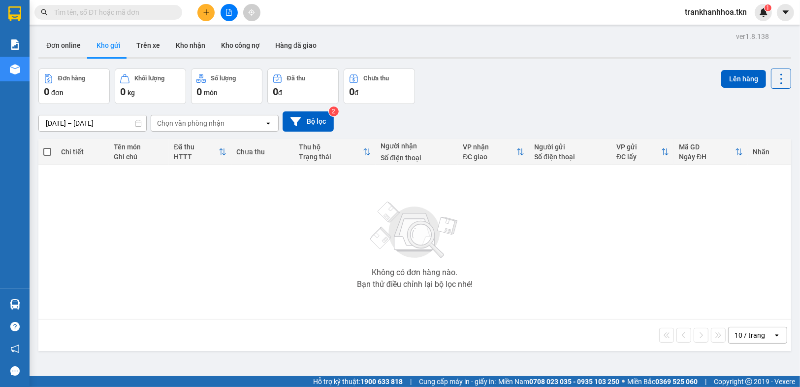
click at [125, 11] on input "text" at bounding box center [112, 12] width 116 height 11
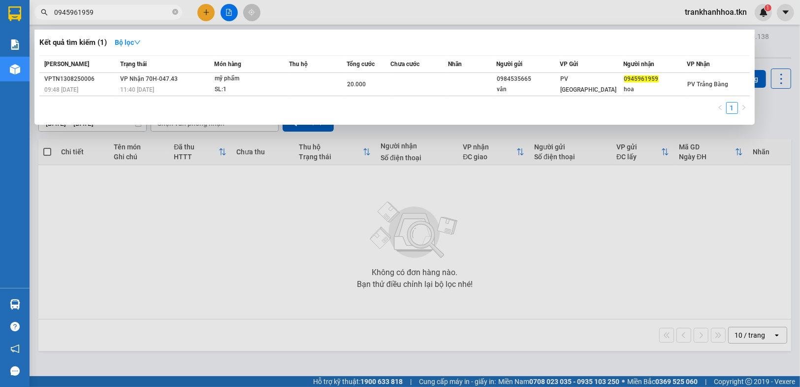
type input "0945961959"
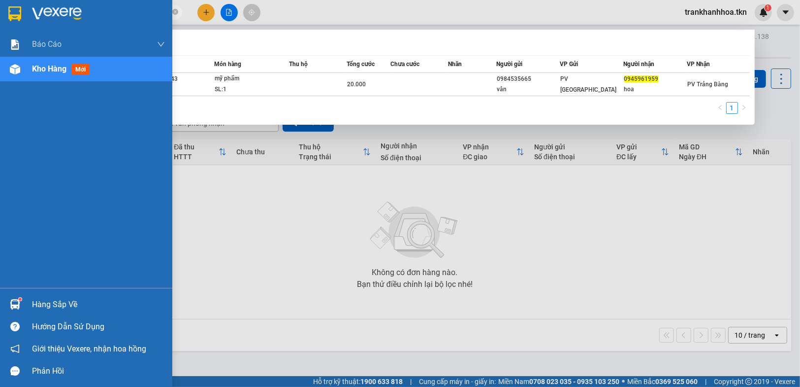
click at [10, 300] on img at bounding box center [15, 304] width 10 height 10
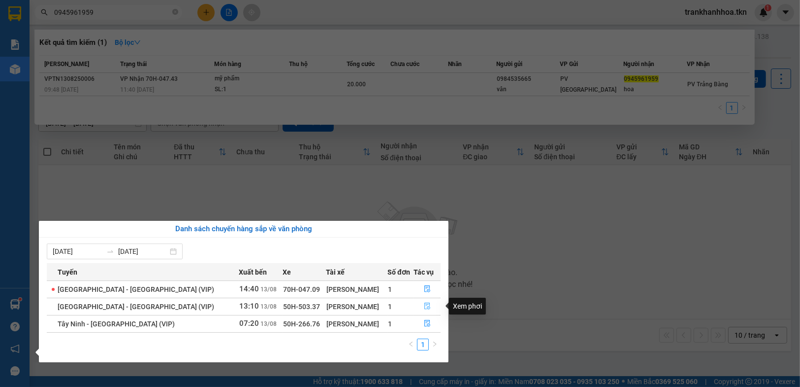
click at [424, 308] on icon "file-done" at bounding box center [427, 305] width 7 height 7
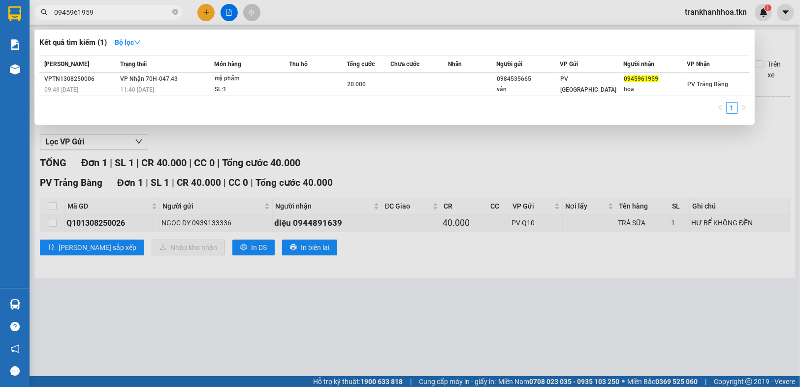
click at [55, 213] on div at bounding box center [400, 193] width 800 height 387
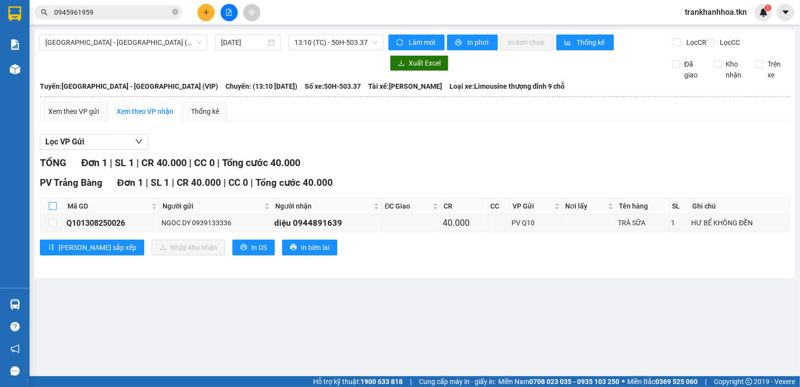
click at [49, 210] on input "checkbox" at bounding box center [53, 206] width 8 height 8
checkbox input "true"
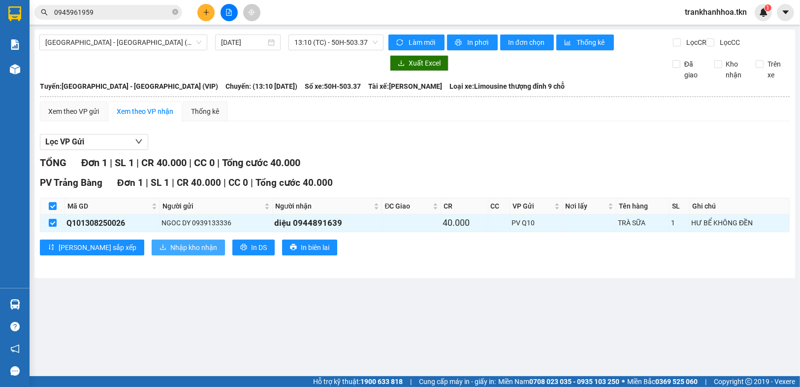
click at [170, 253] on span "Nhập kho nhận" at bounding box center [193, 247] width 47 height 11
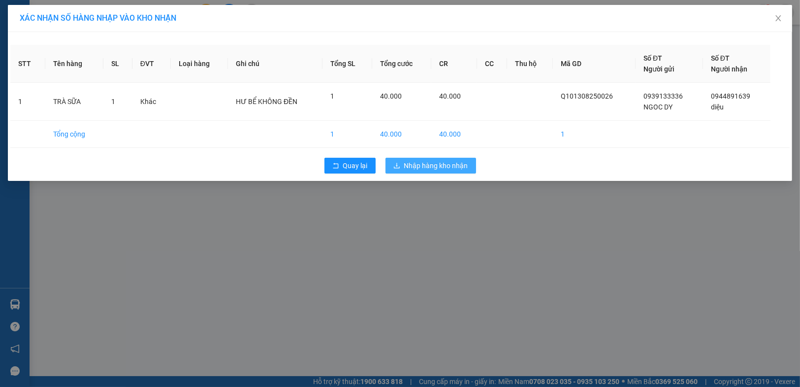
click at [441, 161] on span "Nhập hàng kho nhận" at bounding box center [436, 165] width 64 height 11
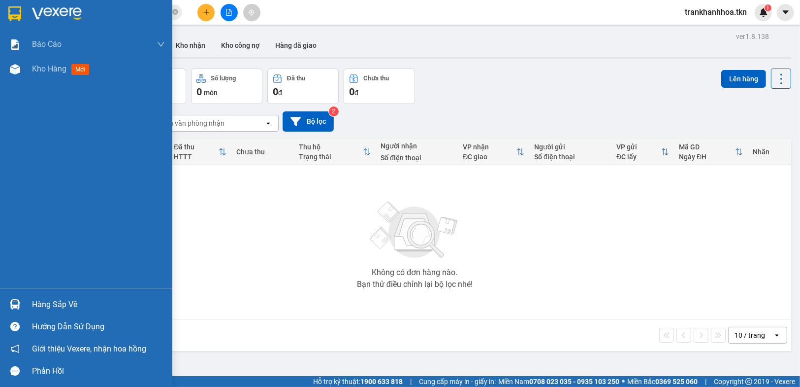
click at [21, 302] on div at bounding box center [14, 304] width 17 height 17
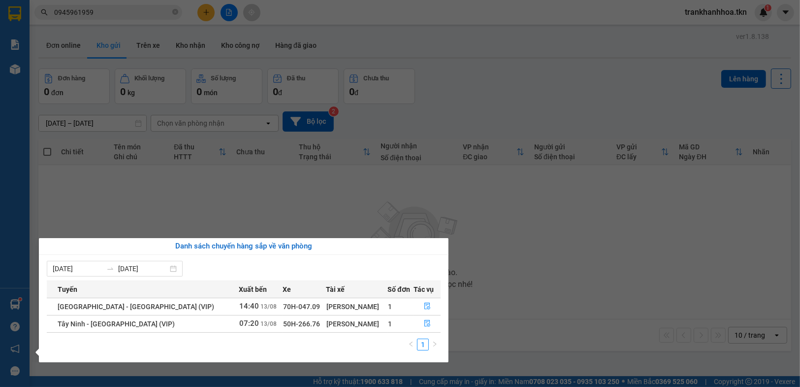
click at [499, 294] on section "Kết quả tìm kiếm ( 1 ) Bộ lọc Mã ĐH Trạng thái Món hàng Thu hộ Tổng cước Chưa c…" at bounding box center [400, 193] width 800 height 387
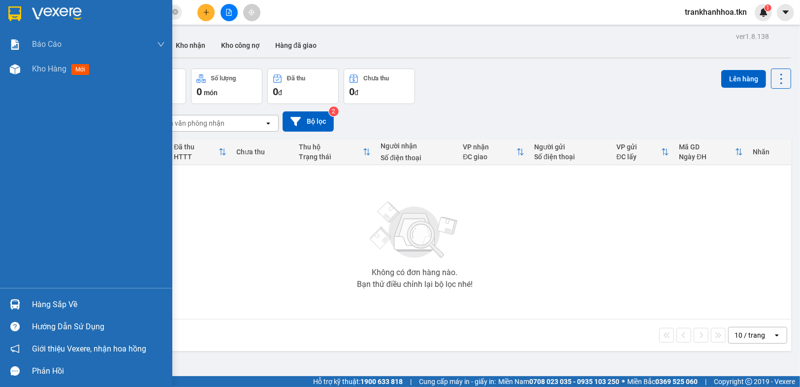
click at [26, 303] on div "Hàng sắp về" at bounding box center [86, 304] width 172 height 22
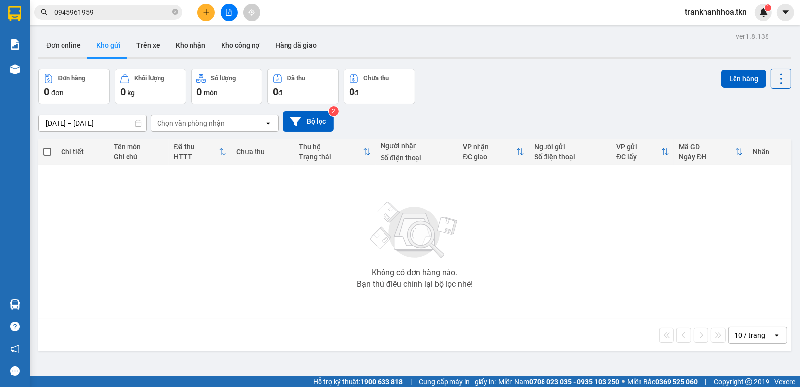
click at [504, 318] on section "Kết quả tìm kiếm ( 1 ) Bộ lọc Mã ĐH Trạng thái Món hàng Thu hộ Tổng cước Chưa c…" at bounding box center [400, 193] width 800 height 387
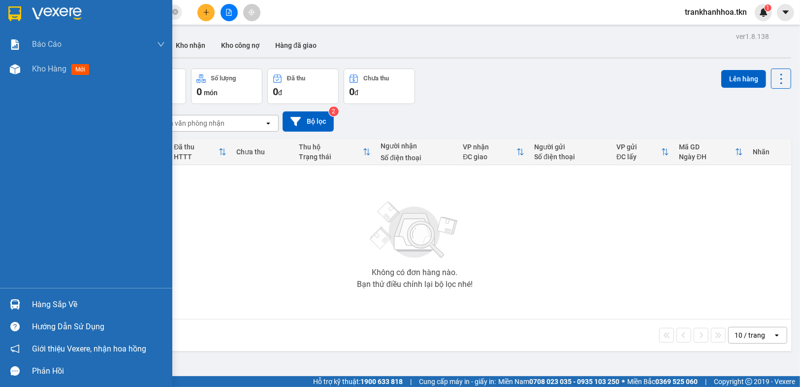
click at [33, 303] on div "Hàng sắp về" at bounding box center [98, 304] width 133 height 15
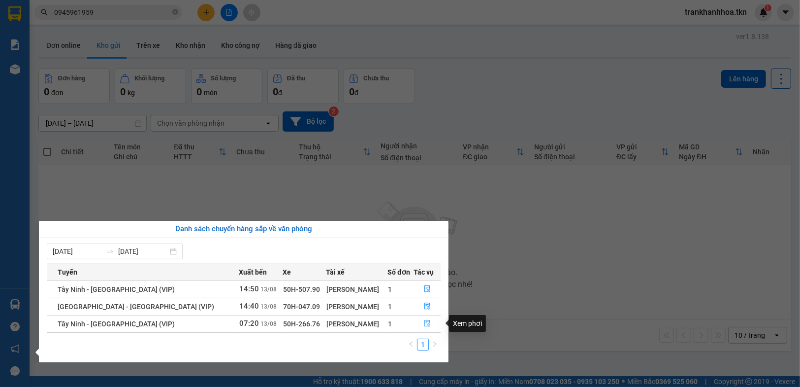
click at [424, 321] on icon "file-done" at bounding box center [427, 323] width 7 height 7
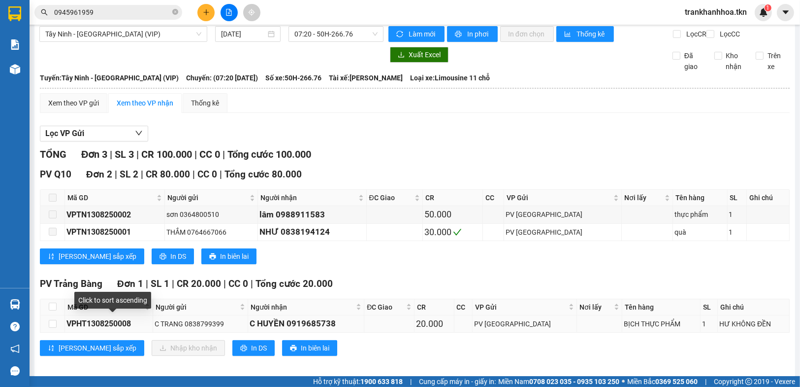
scroll to position [23, 0]
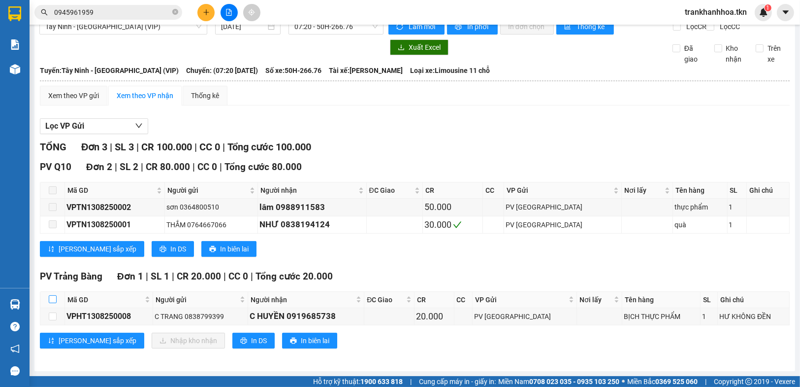
click at [49, 300] on input "checkbox" at bounding box center [53, 299] width 8 height 8
checkbox input "true"
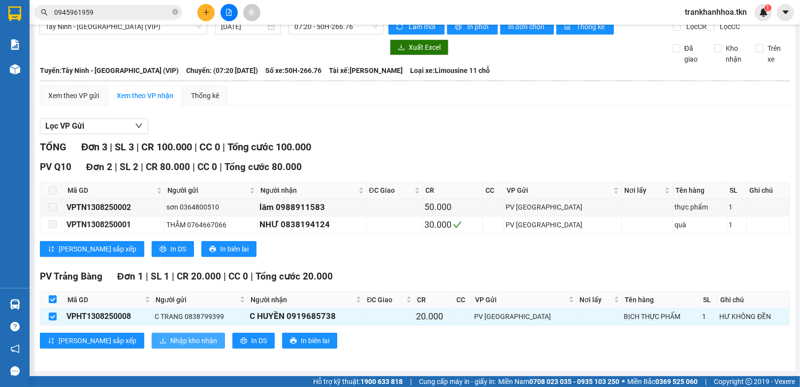
click at [170, 341] on span "Nhập kho nhận" at bounding box center [193, 340] width 47 height 11
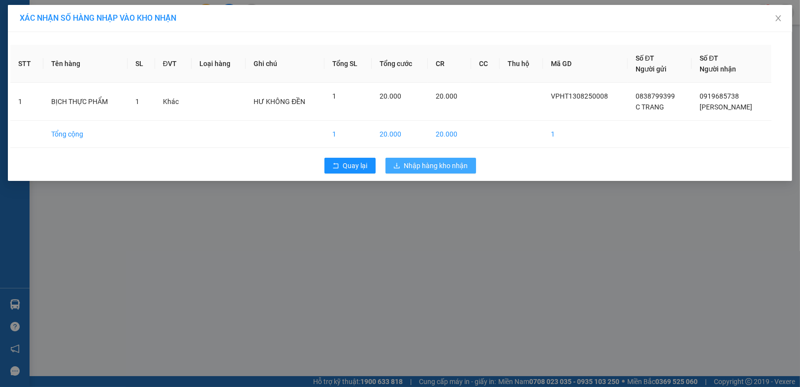
click at [427, 165] on span "Nhập hàng kho nhận" at bounding box center [436, 165] width 64 height 11
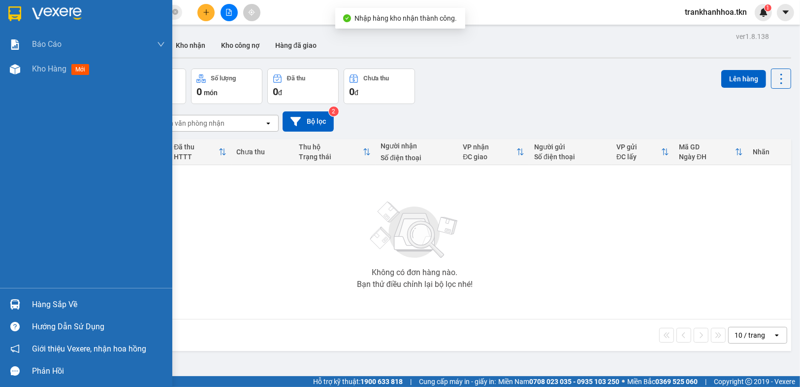
drag, startPoint x: 25, startPoint y: 298, endPoint x: 95, endPoint y: 290, distance: 70.9
click at [28, 296] on div "Hàng sắp về" at bounding box center [86, 304] width 172 height 22
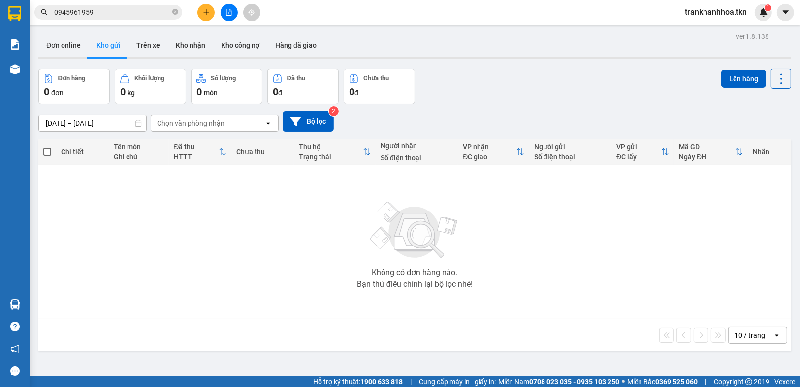
click at [537, 283] on section "Kết quả tìm kiếm ( 1 ) Bộ lọc Mã ĐH Trạng thái Món hàng Thu hộ Tổng cước Chưa c…" at bounding box center [400, 193] width 800 height 387
drag, startPoint x: 175, startPoint y: 13, endPoint x: 139, endPoint y: 123, distance: 116.2
click at [175, 12] on icon "close-circle" at bounding box center [175, 12] width 6 height 6
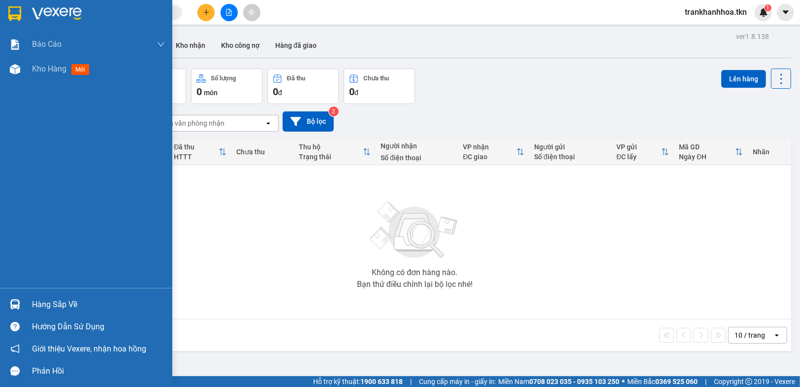
drag, startPoint x: 33, startPoint y: 302, endPoint x: 92, endPoint y: 294, distance: 59.7
click at [35, 300] on div "Hàng sắp về" at bounding box center [98, 304] width 133 height 15
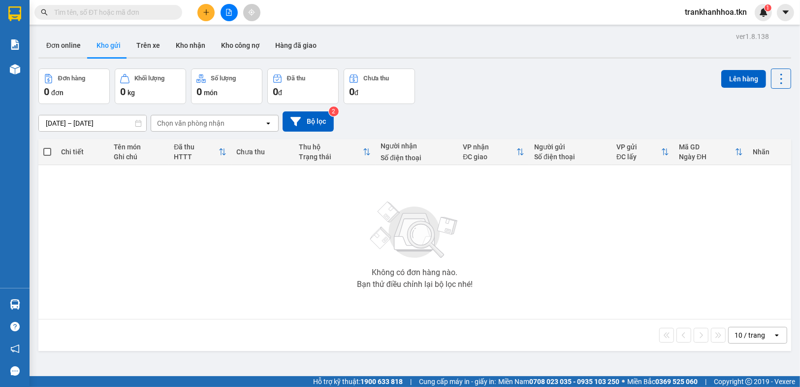
click at [494, 248] on section "Kết quả tìm kiếm ( 1 ) Bộ lọc Mã ĐH Trạng thái Món hàng Thu hộ Tổng cước Chưa c…" at bounding box center [400, 193] width 800 height 387
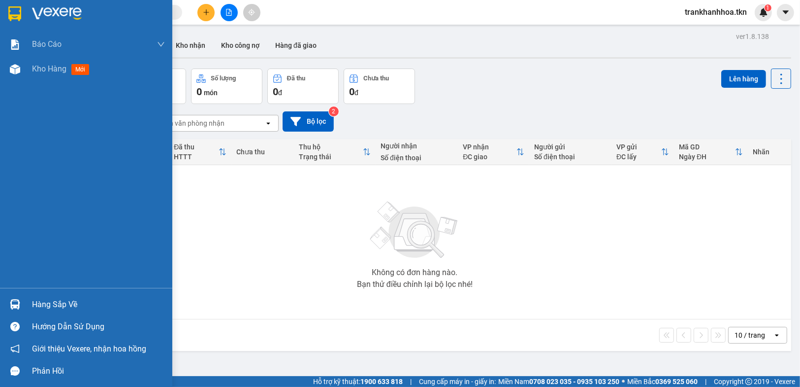
click at [26, 302] on div "Hàng sắp về" at bounding box center [86, 304] width 172 height 22
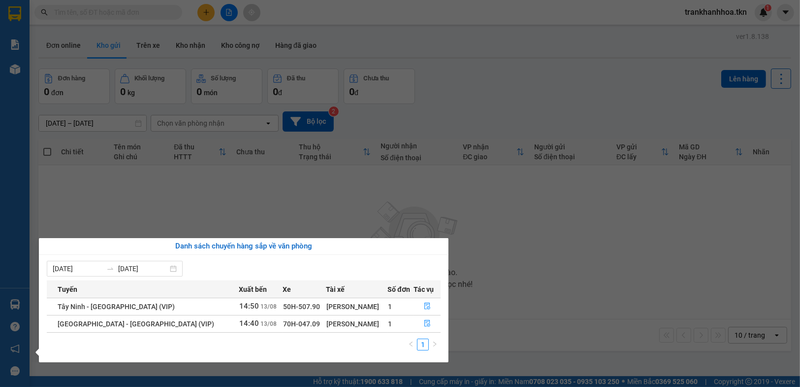
click at [515, 303] on section "Kết quả tìm kiếm ( 1 ) Bộ lọc Mã ĐH Trạng thái Món hàng Thu hộ Tổng cước Chưa c…" at bounding box center [400, 193] width 800 height 387
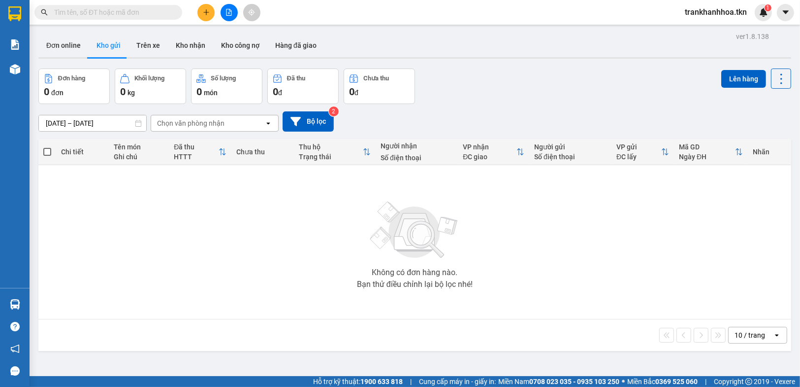
click at [99, 8] on input "text" at bounding box center [112, 12] width 116 height 11
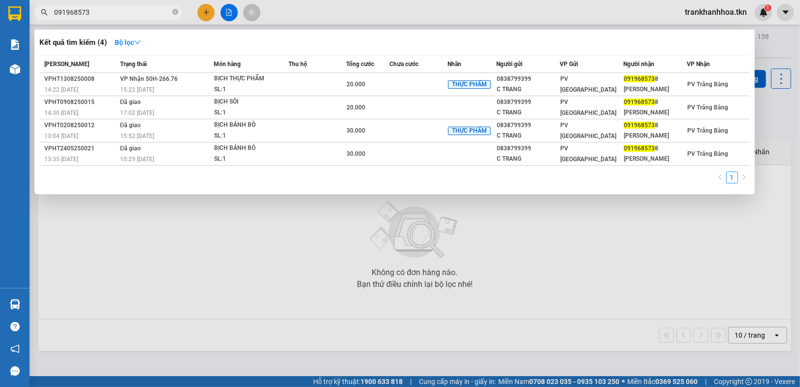
type input "0919685738"
click at [117, 10] on input "0919685738" at bounding box center [112, 12] width 116 height 11
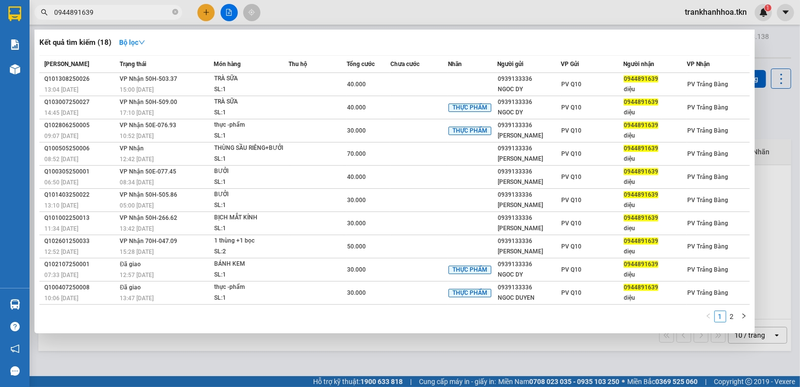
type input "0944891639"
